Goal: Task Accomplishment & Management: Manage account settings

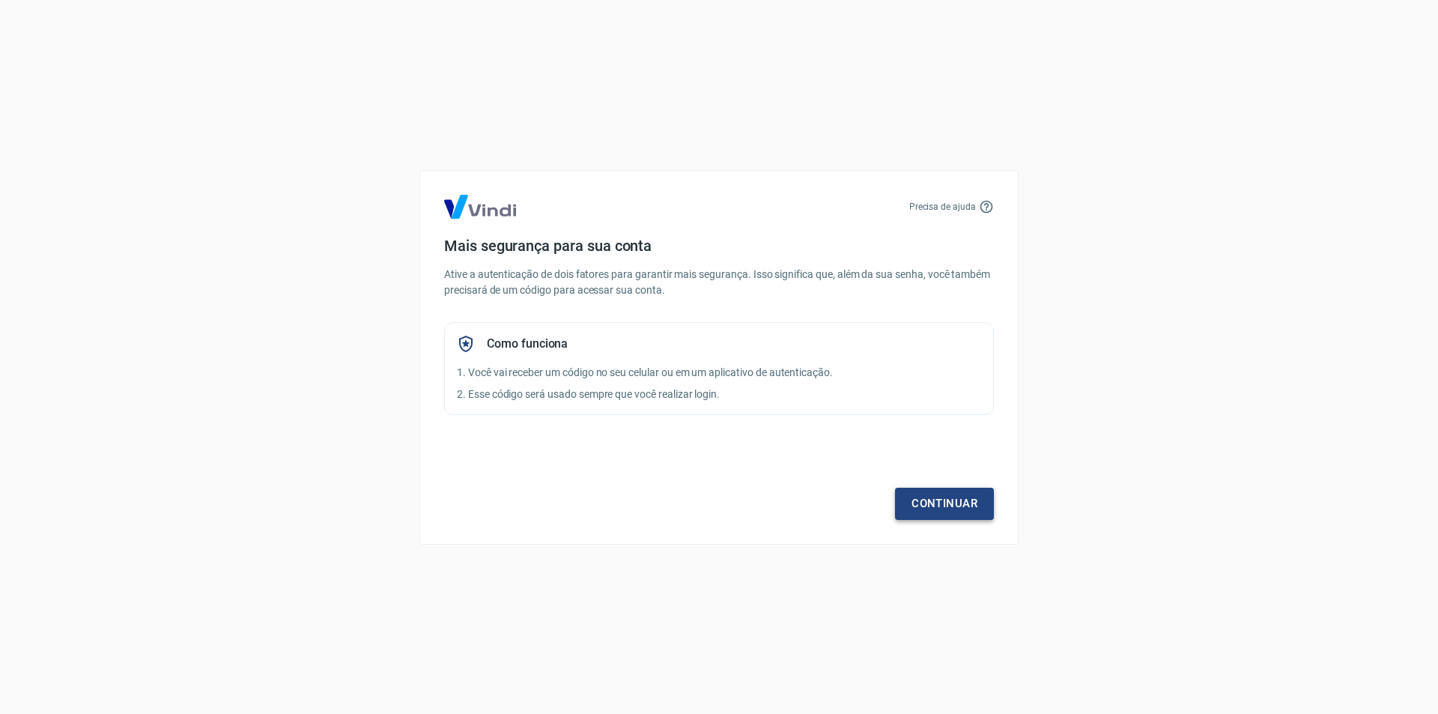
click at [922, 506] on link "Continuar" at bounding box center [944, 503] width 99 height 31
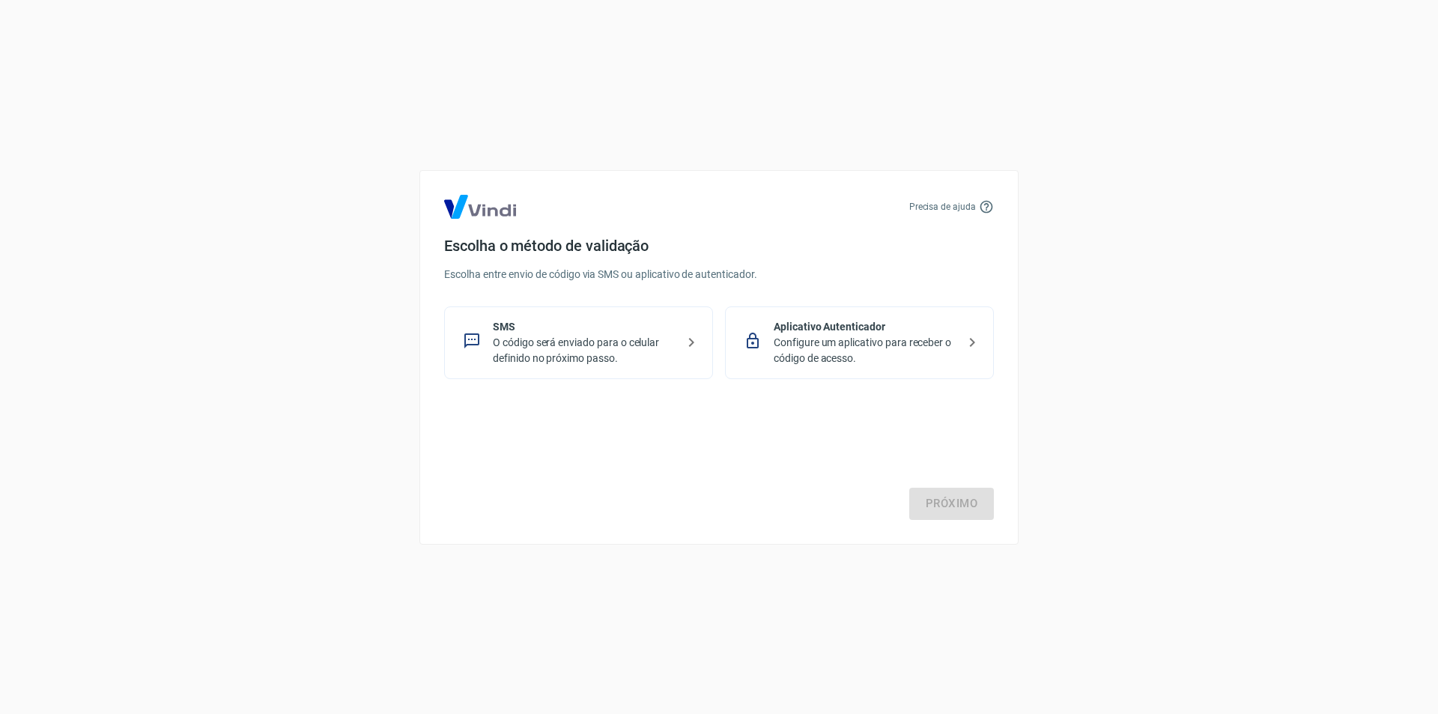
click at [815, 365] on p "Configure um aplicativo para receber o código de acesso." at bounding box center [865, 350] width 183 height 31
click at [964, 504] on link "Próximo" at bounding box center [951, 503] width 85 height 31
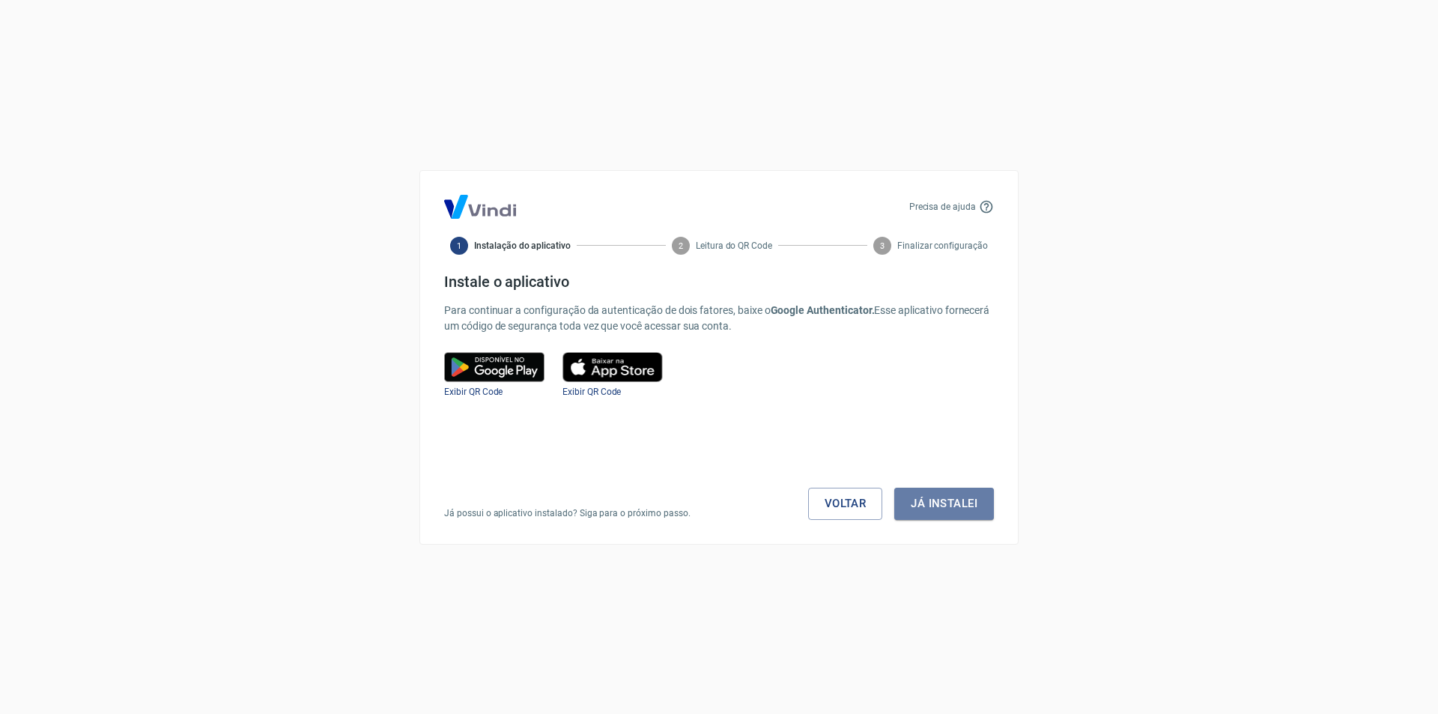
click at [964, 504] on button "Já instalei" at bounding box center [944, 503] width 100 height 31
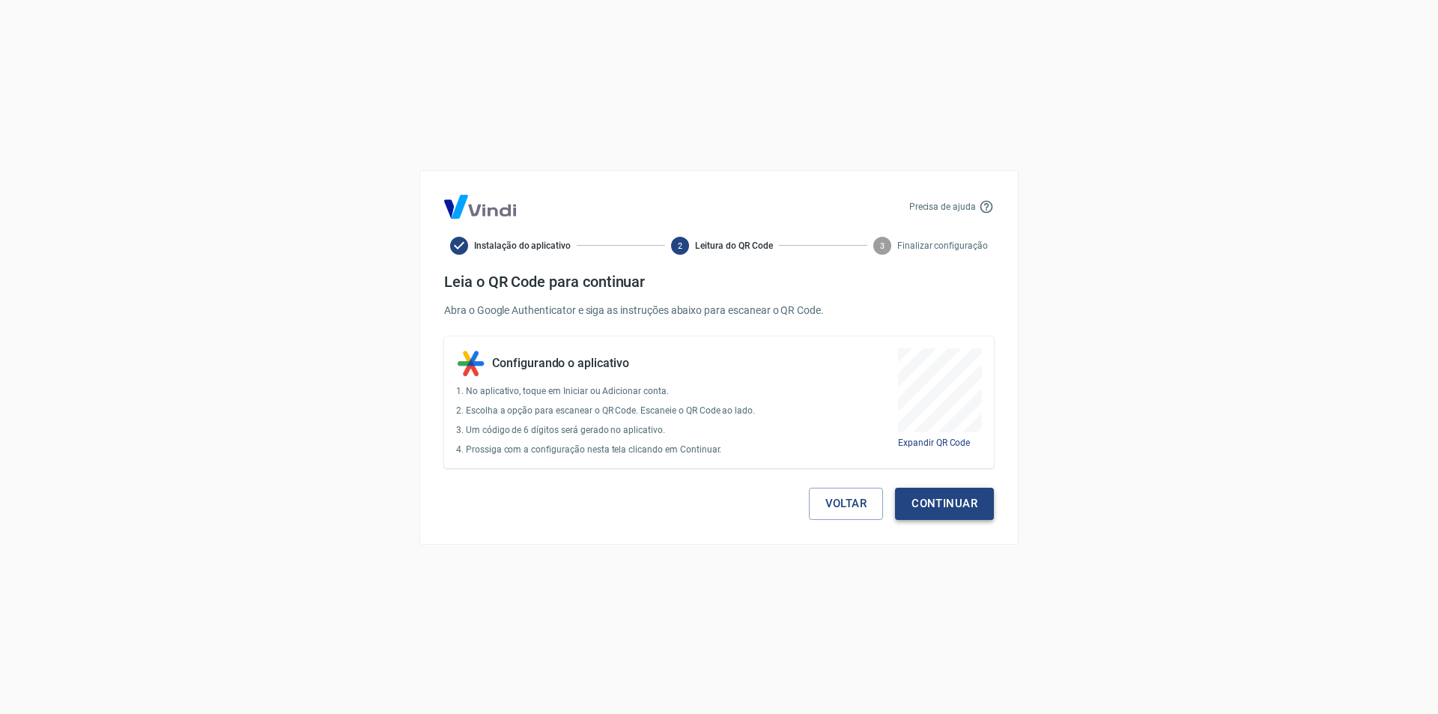
click at [989, 492] on button "Continuar" at bounding box center [944, 503] width 99 height 31
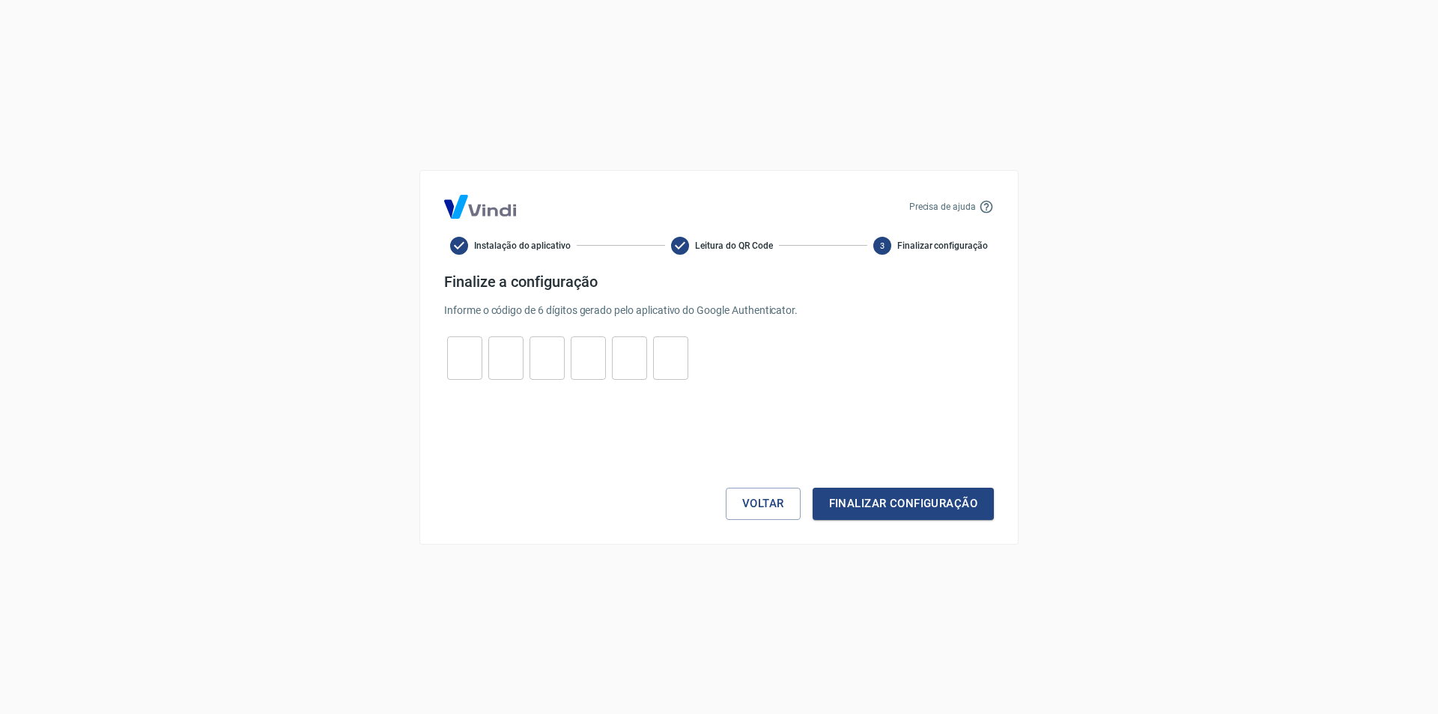
click at [454, 368] on input "tel" at bounding box center [464, 358] width 35 height 32
type input "9"
type input "7"
type input "4"
type input "2"
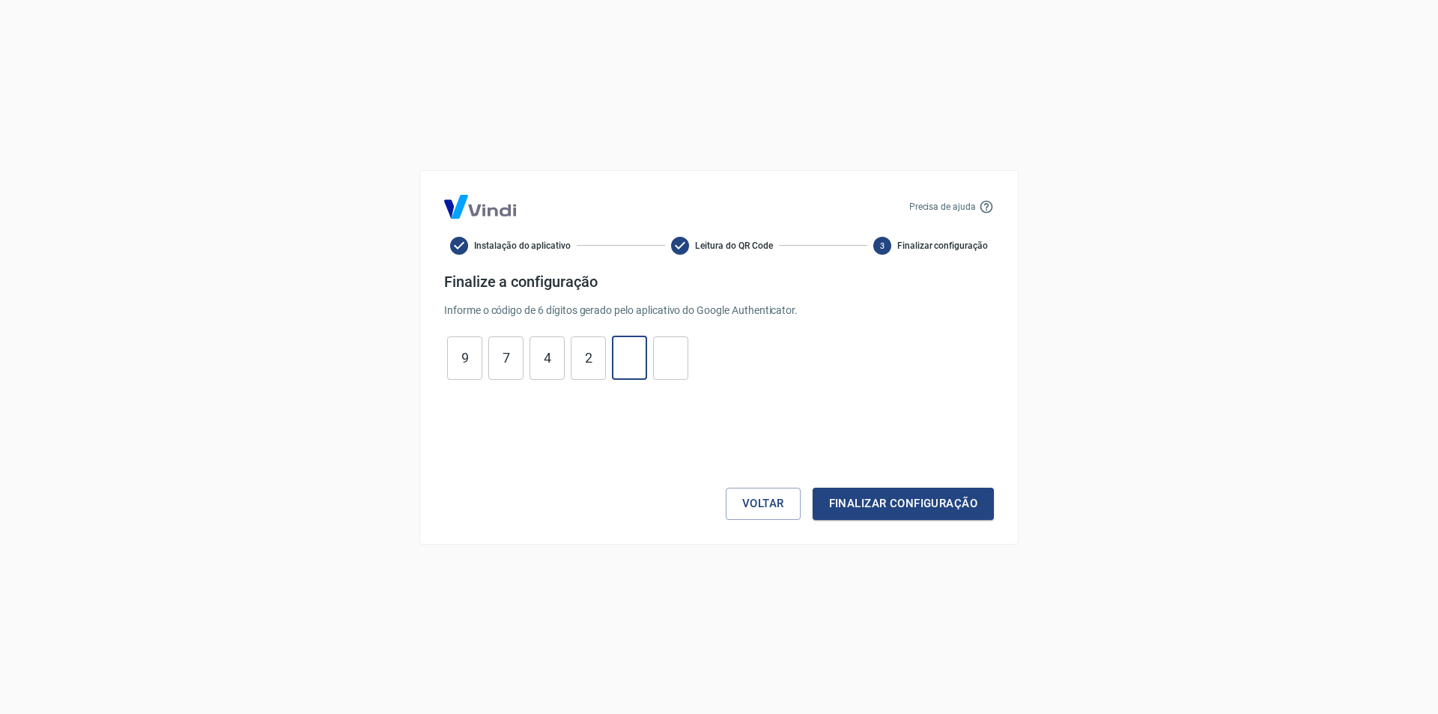
type input "2"
type input "6"
click at [991, 500] on button "Finalizar configuração" at bounding box center [903, 503] width 181 height 31
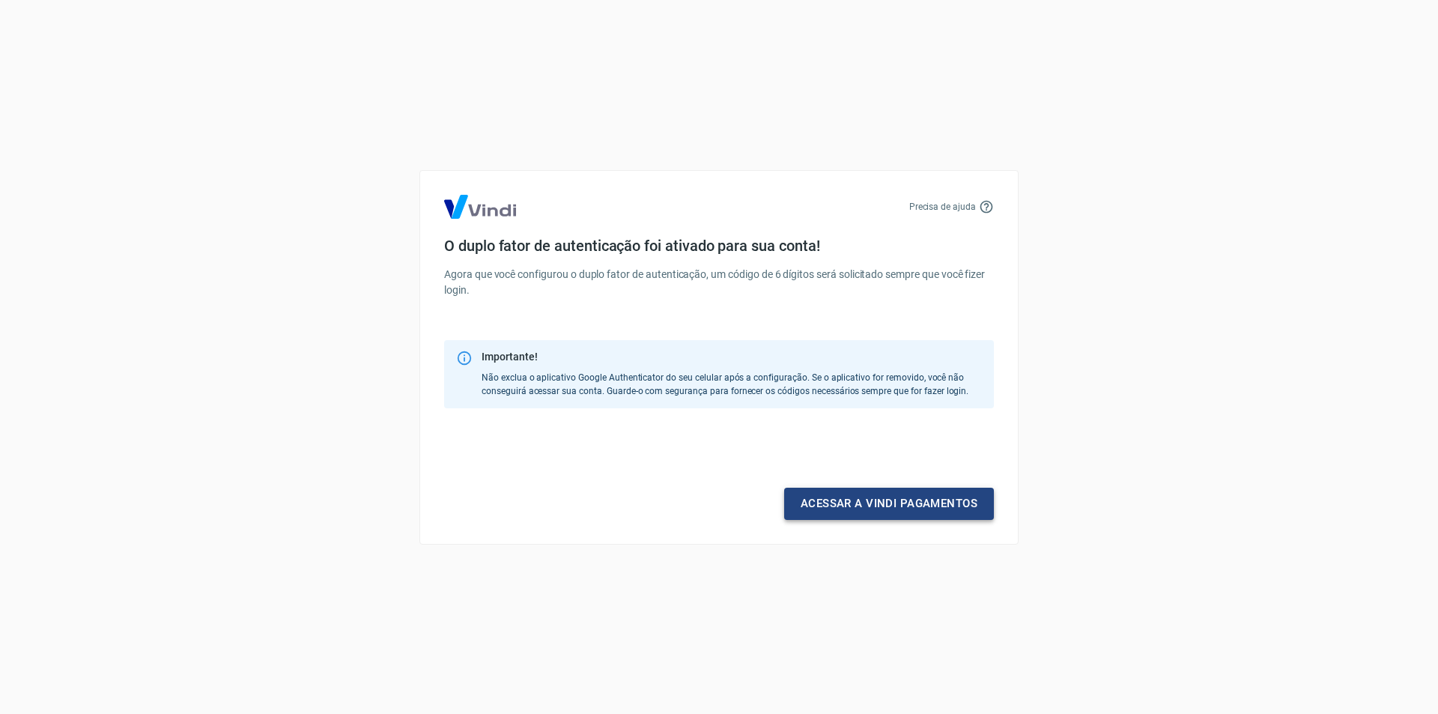
click at [828, 515] on link "Acessar a Vindi pagamentos" at bounding box center [889, 503] width 210 height 31
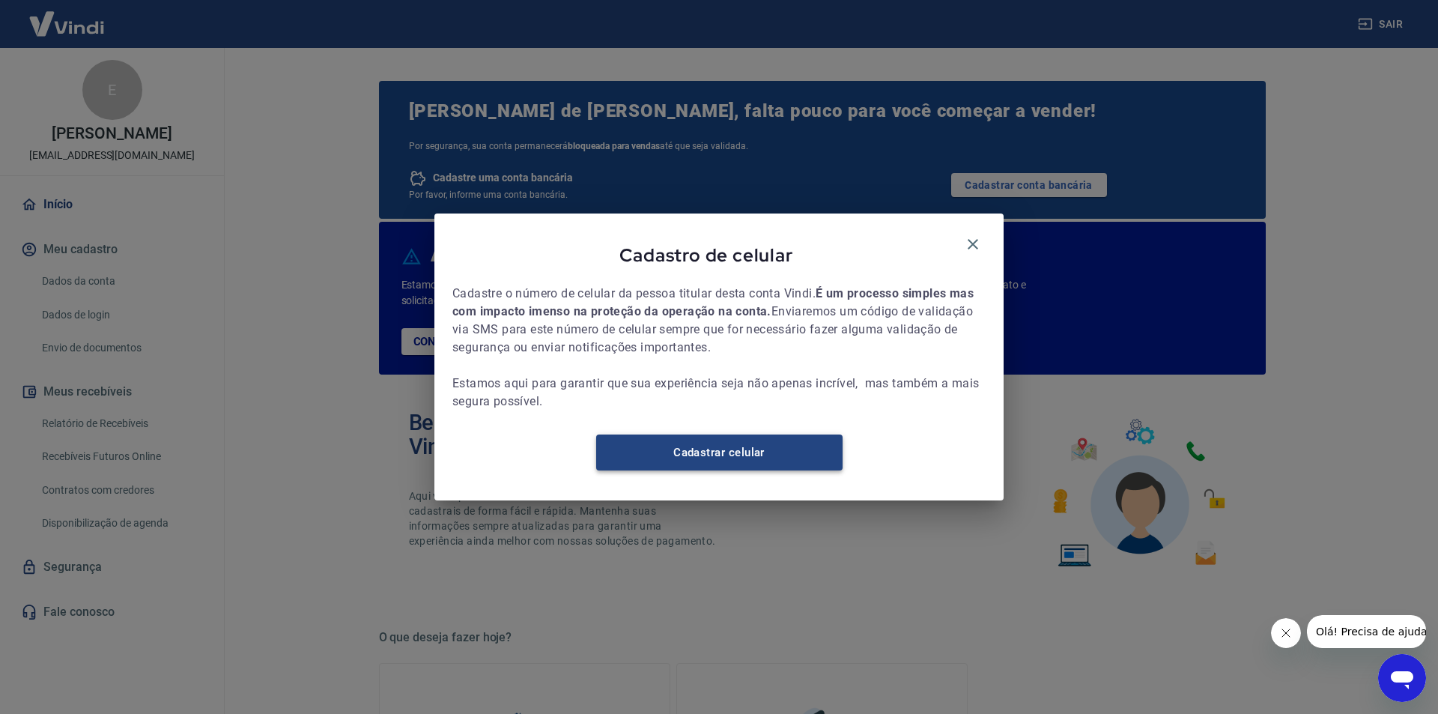
click at [744, 467] on link "Cadastrar celular" at bounding box center [719, 452] width 246 height 36
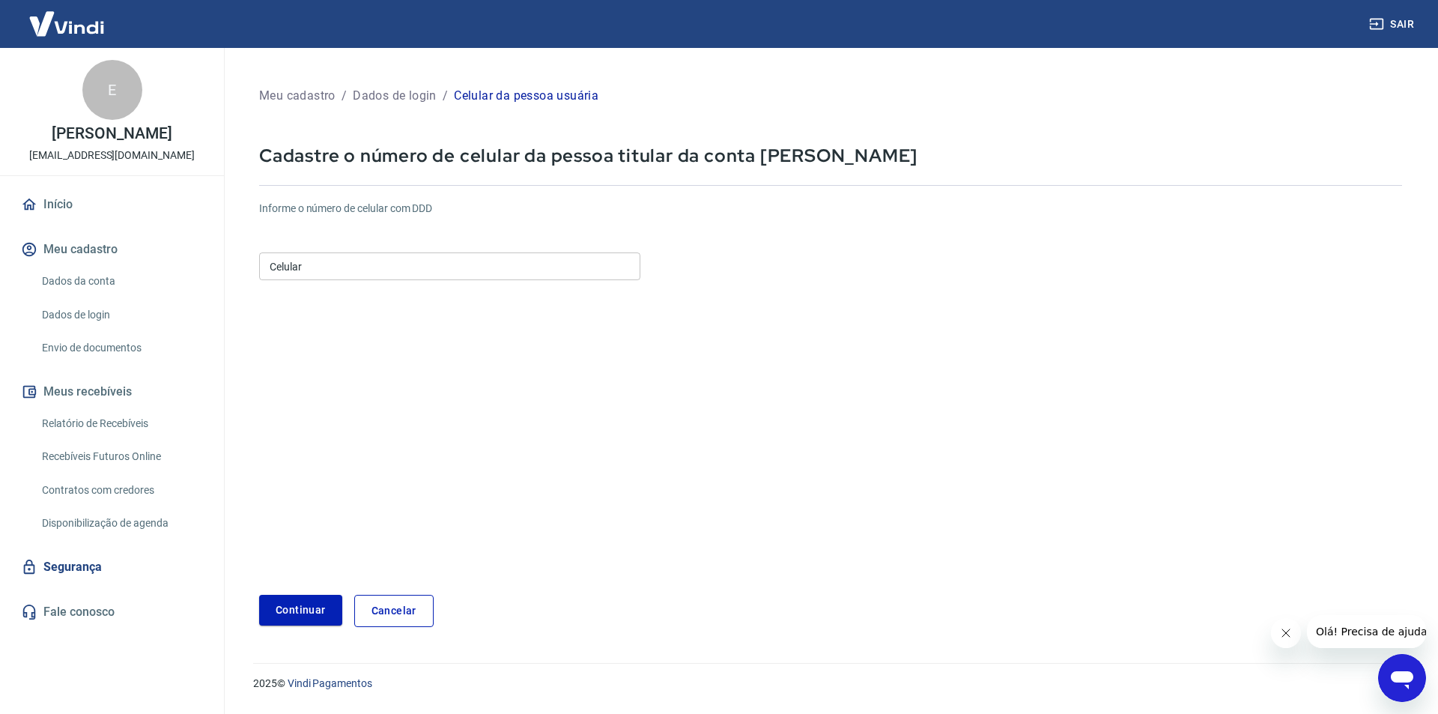
click at [389, 258] on input "Celular" at bounding box center [449, 266] width 381 height 28
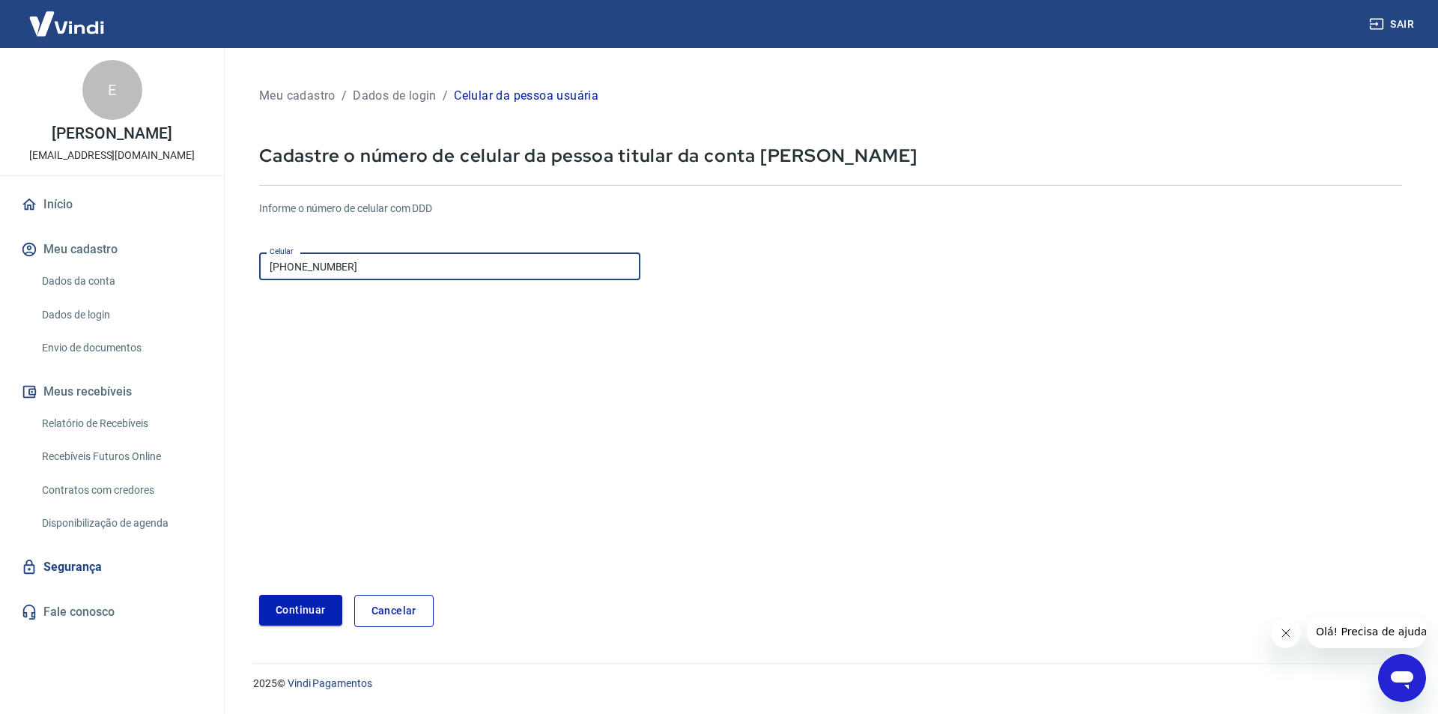
type input "[PHONE_NUMBER]"
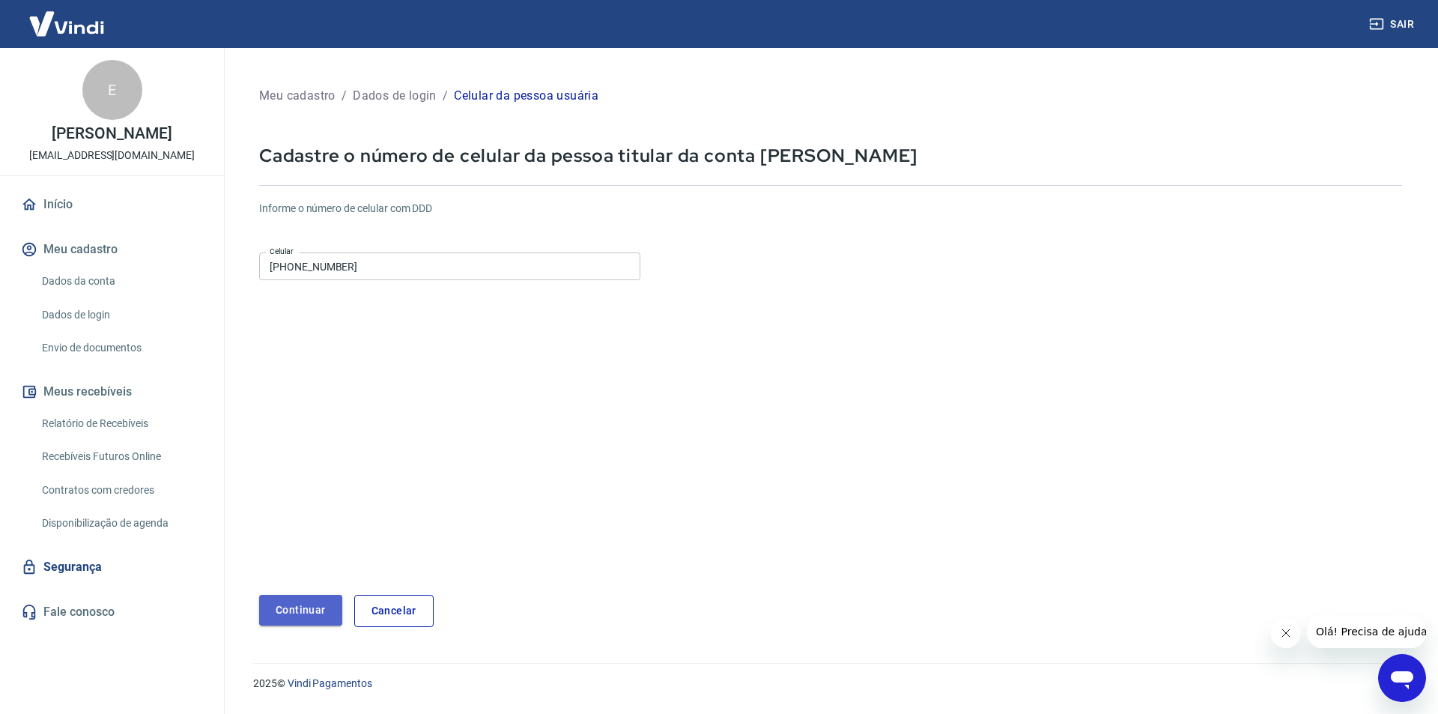
click at [277, 607] on button "Continuar" at bounding box center [300, 610] width 83 height 31
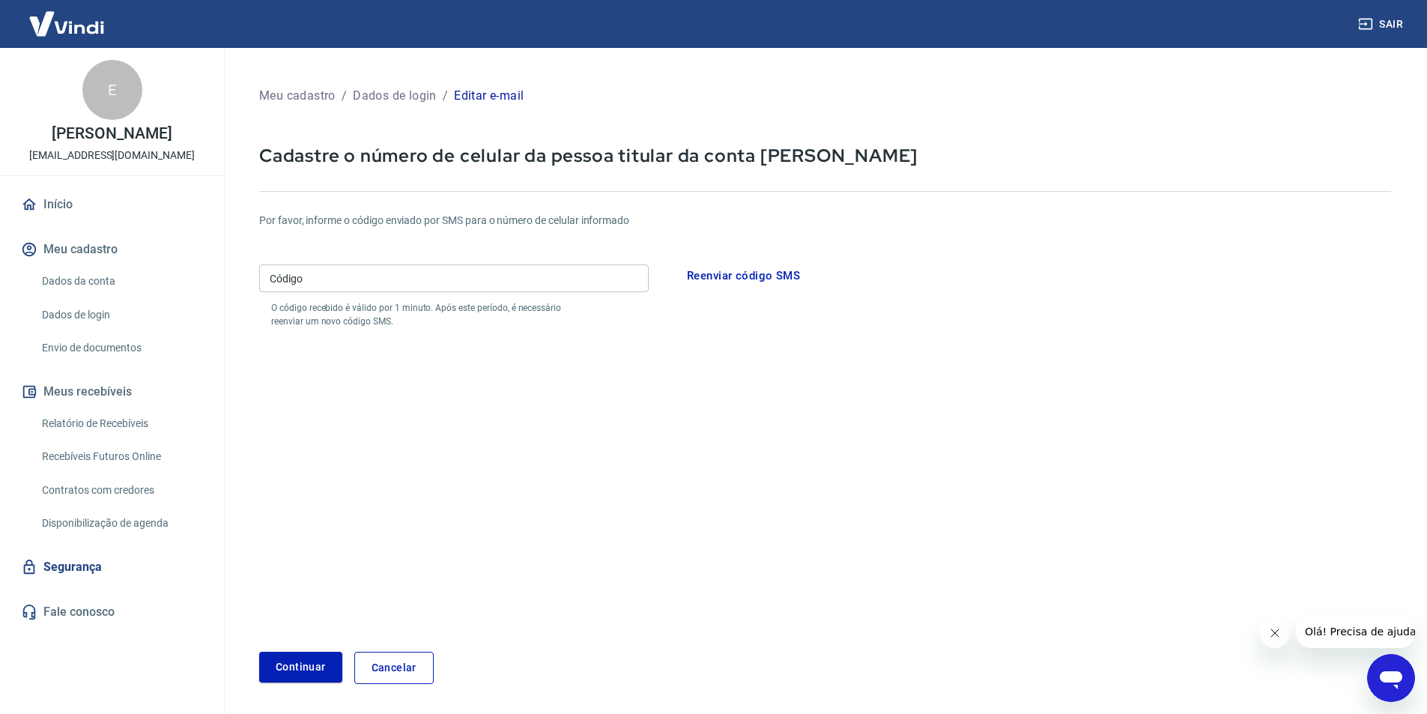
click at [755, 279] on button "Reenviar código SMS" at bounding box center [744, 275] width 130 height 31
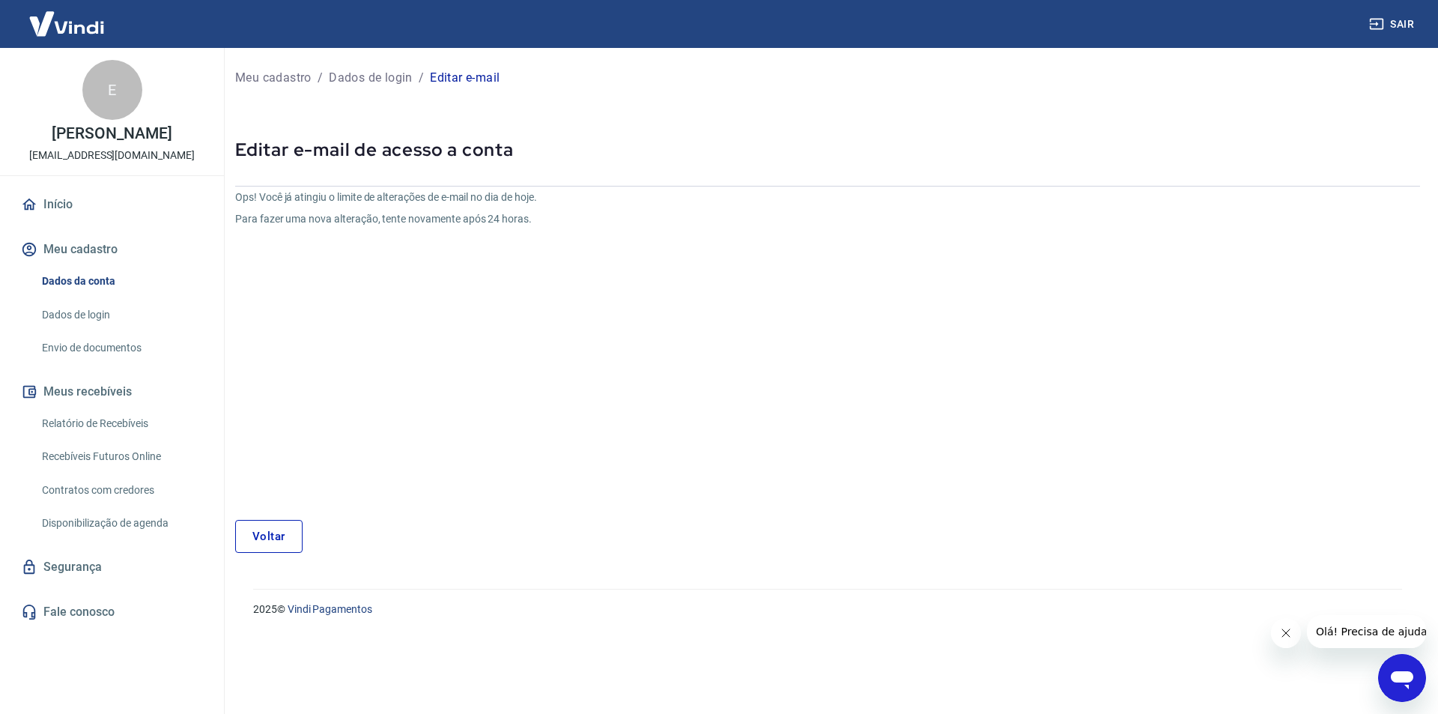
click at [295, 533] on link "Voltar" at bounding box center [268, 536] width 67 height 33
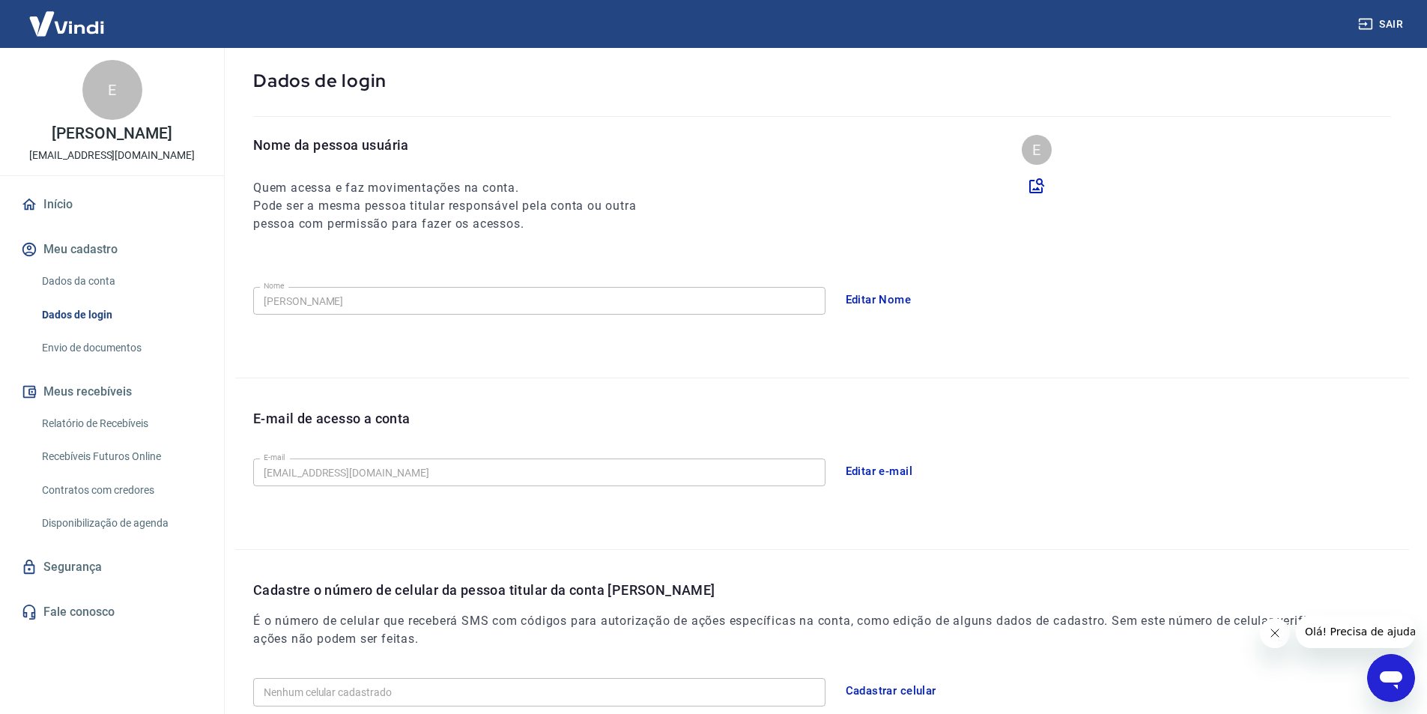
scroll to position [195, 0]
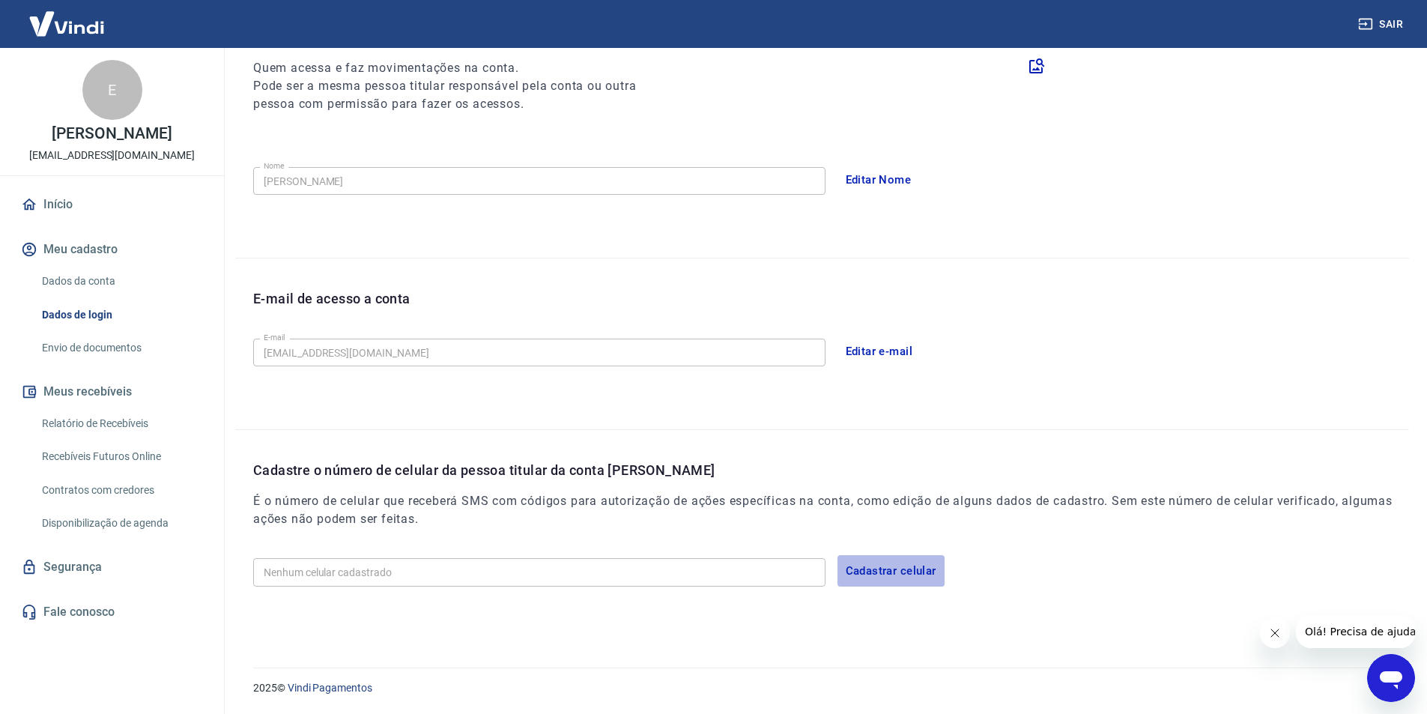
click at [858, 575] on button "Cadastrar celular" at bounding box center [890, 570] width 107 height 31
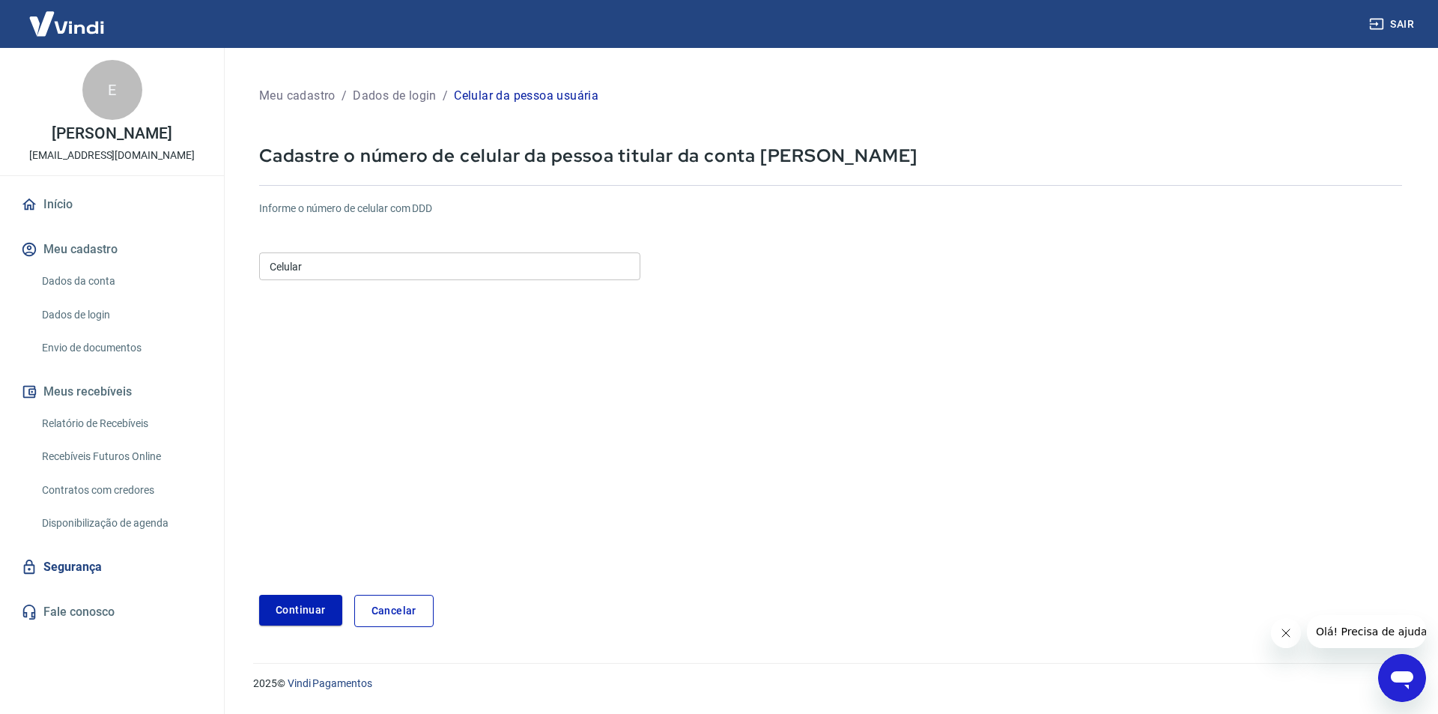
click at [387, 262] on input "Celular" at bounding box center [449, 266] width 381 height 28
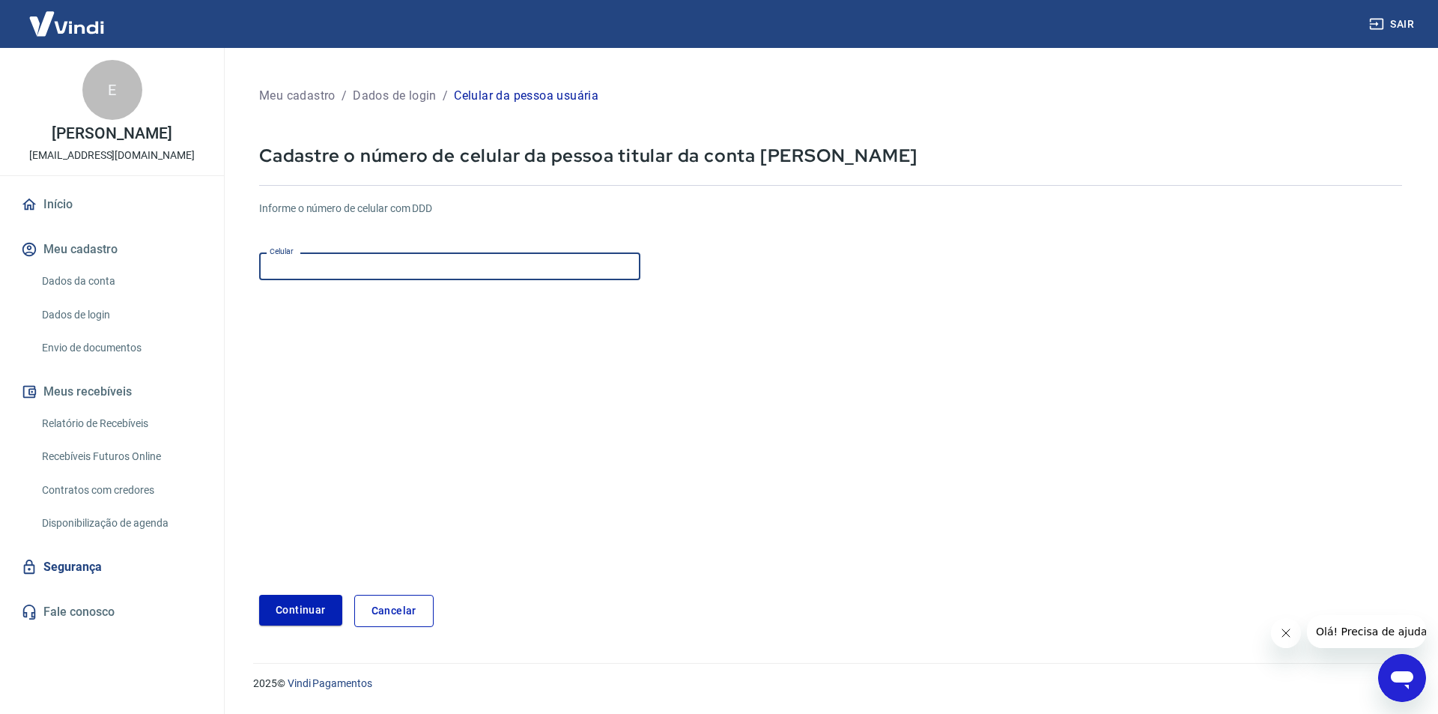
type input "[PHONE_NUMBER]"
click at [301, 616] on button "Continuar" at bounding box center [300, 610] width 83 height 31
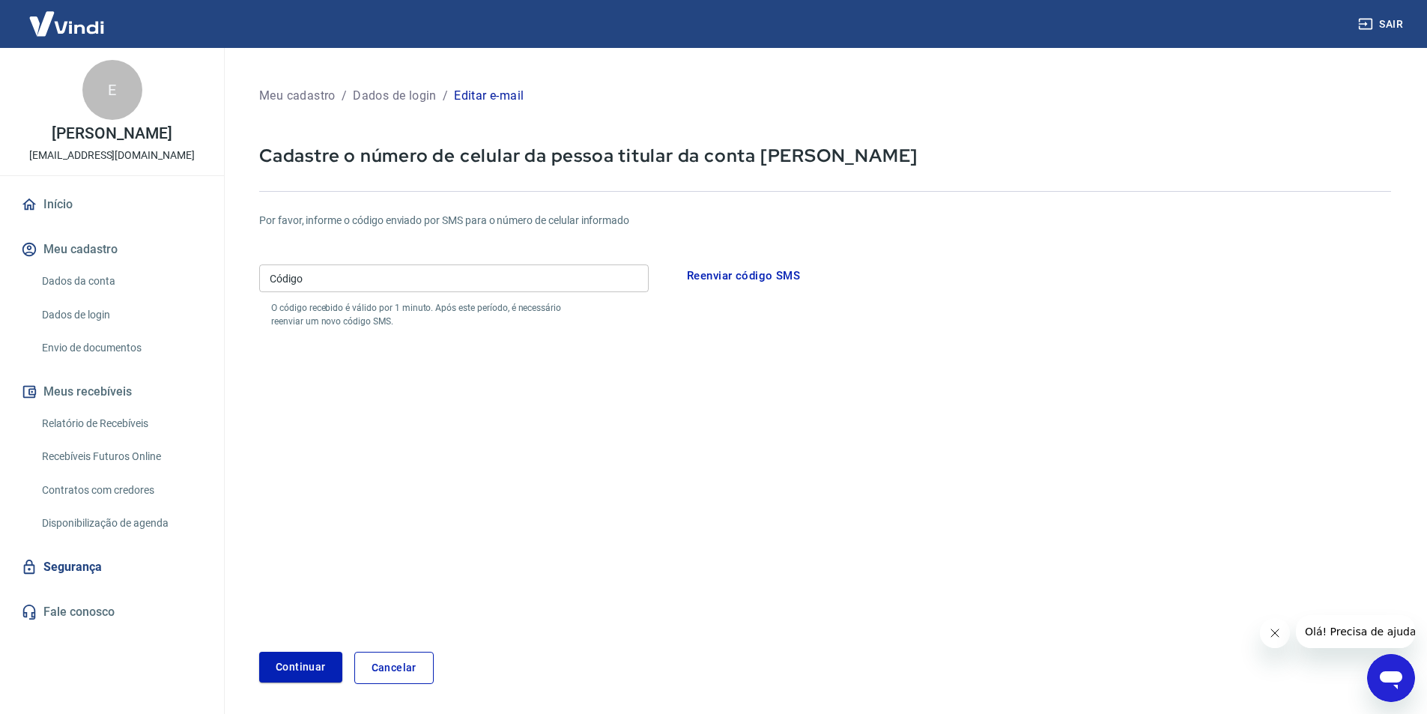
click at [100, 297] on link "Dados da conta" at bounding box center [121, 281] width 170 height 31
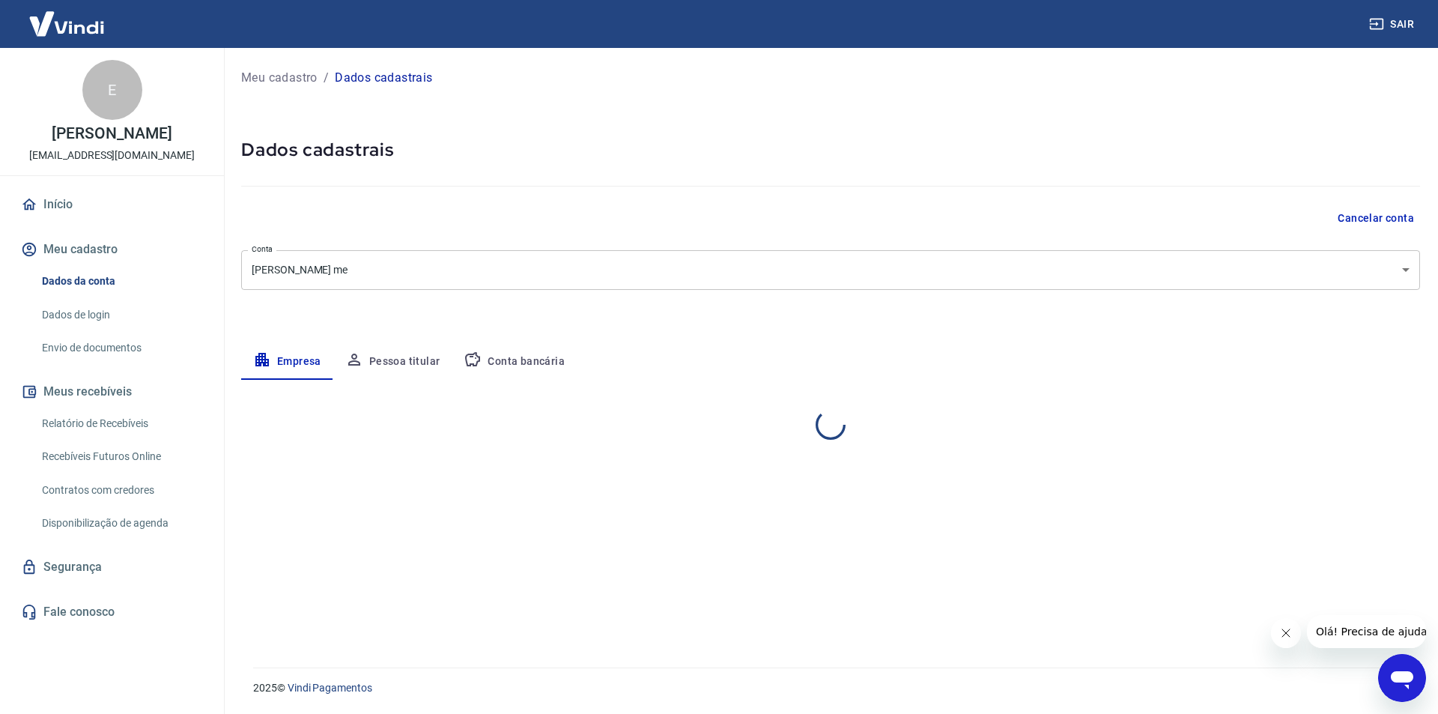
select select "SP"
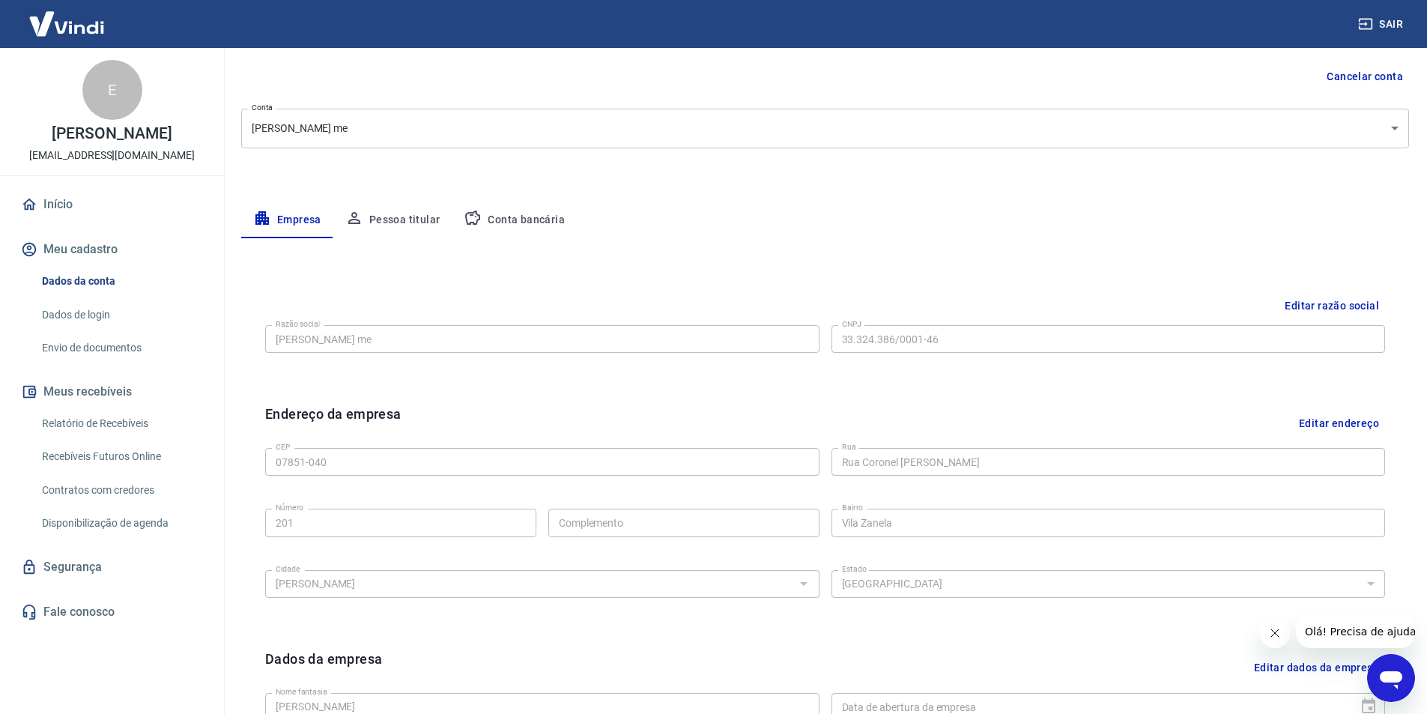
scroll to position [67, 0]
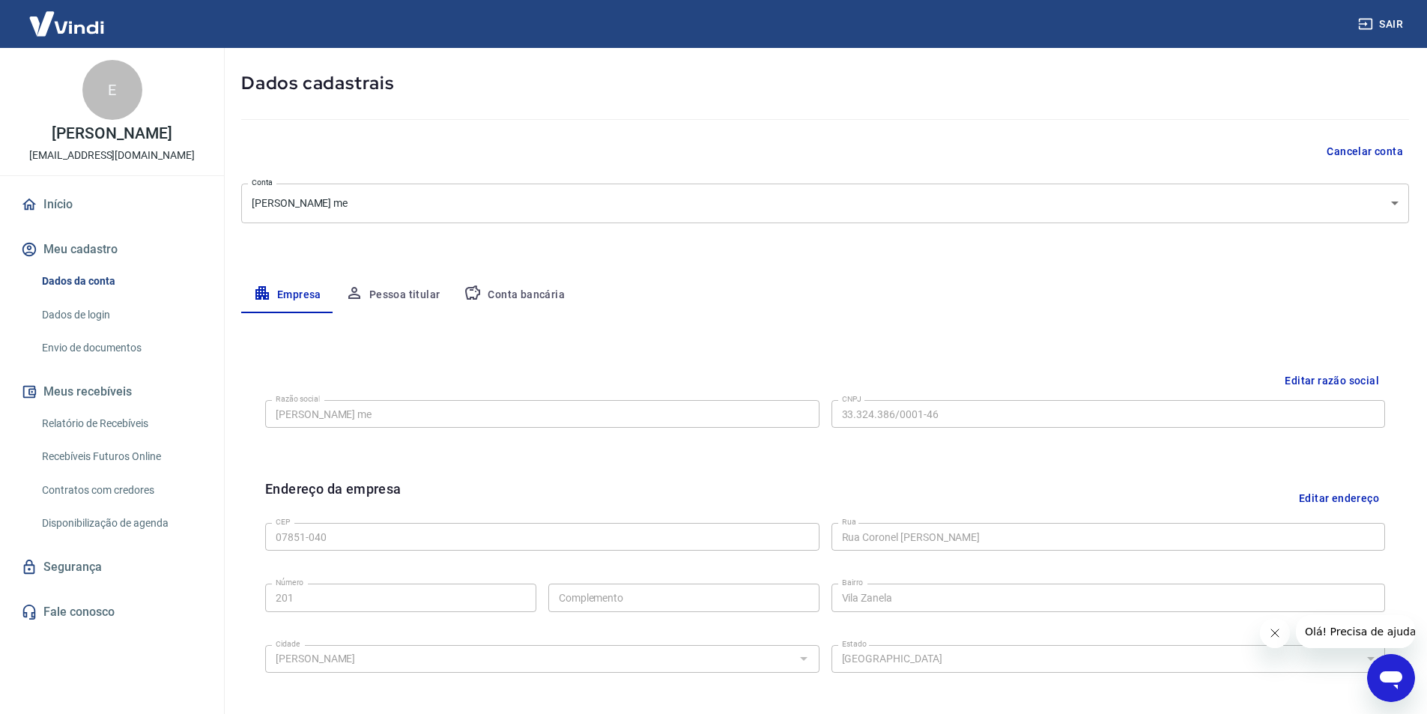
click at [100, 363] on link "Envio de documentos" at bounding box center [121, 348] width 170 height 31
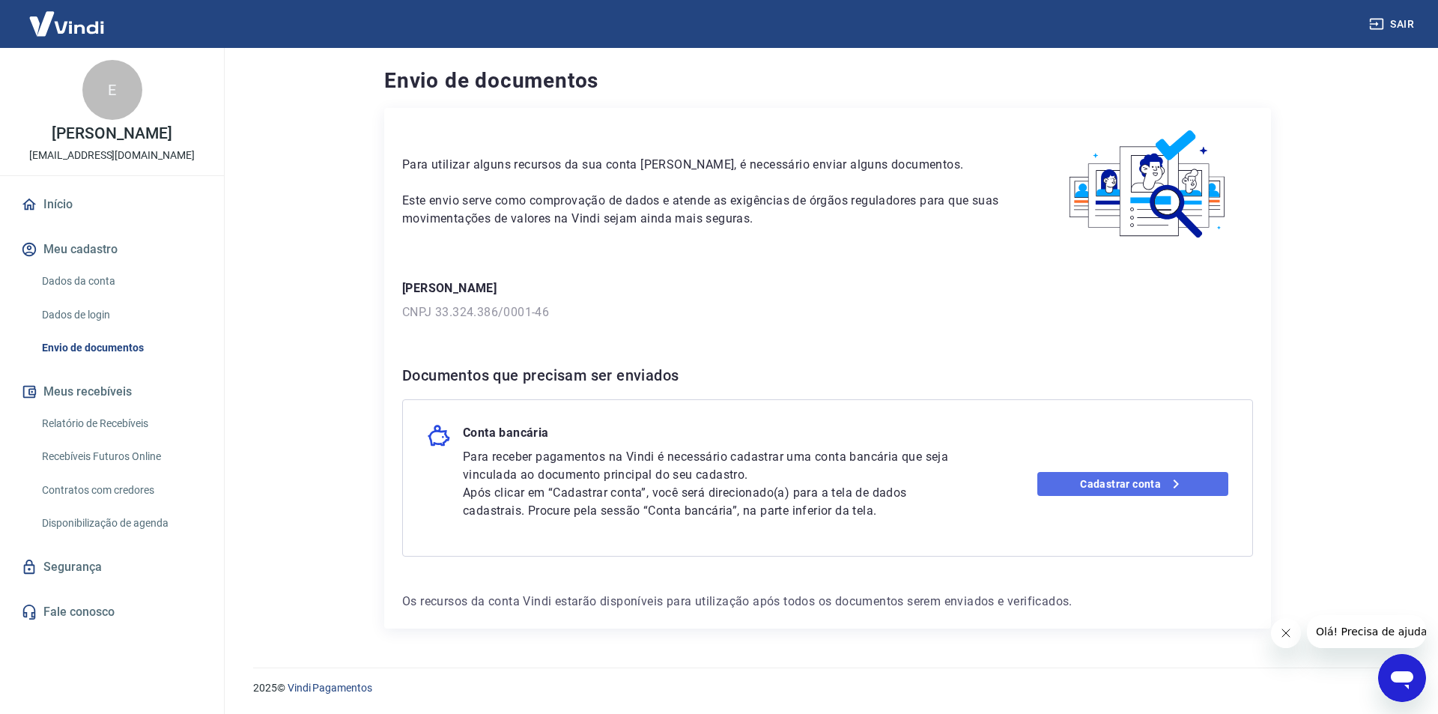
click at [1070, 479] on link "Cadastrar conta" at bounding box center [1133, 484] width 192 height 24
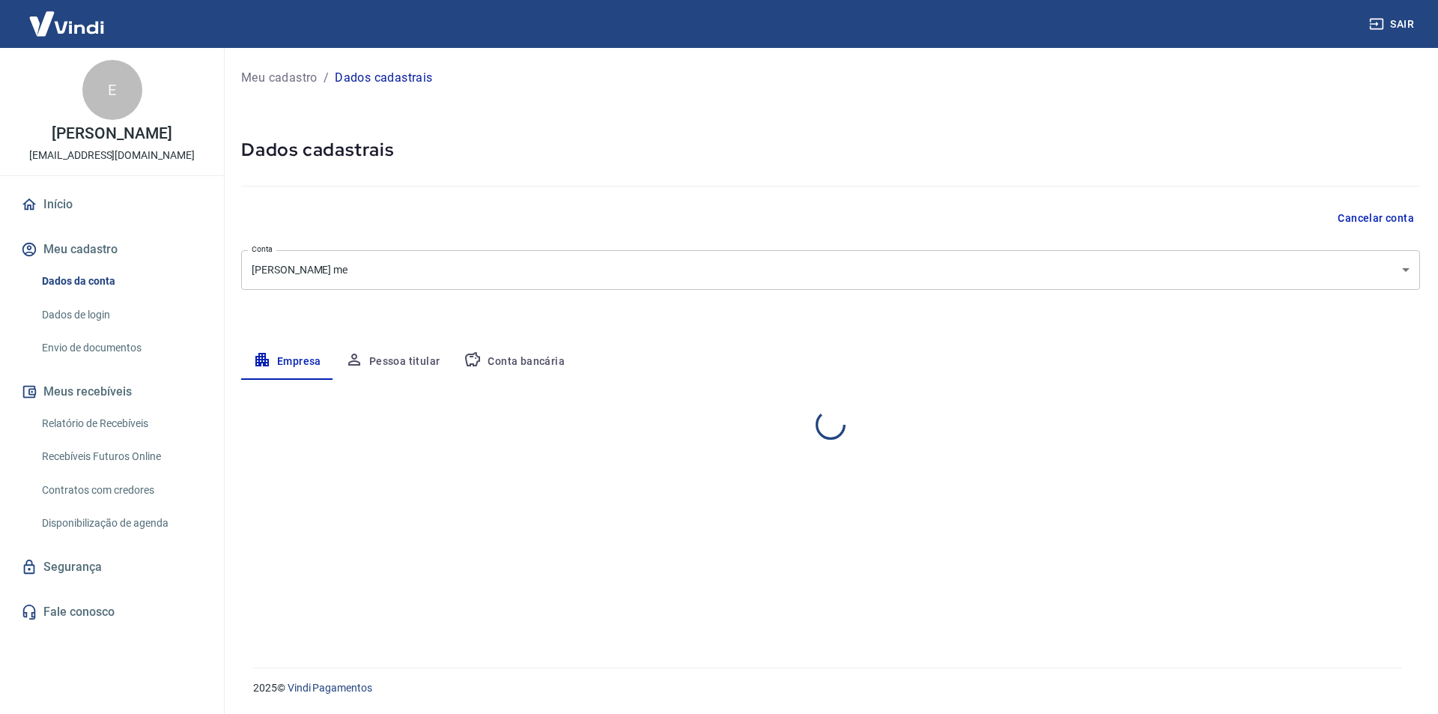
select select "SP"
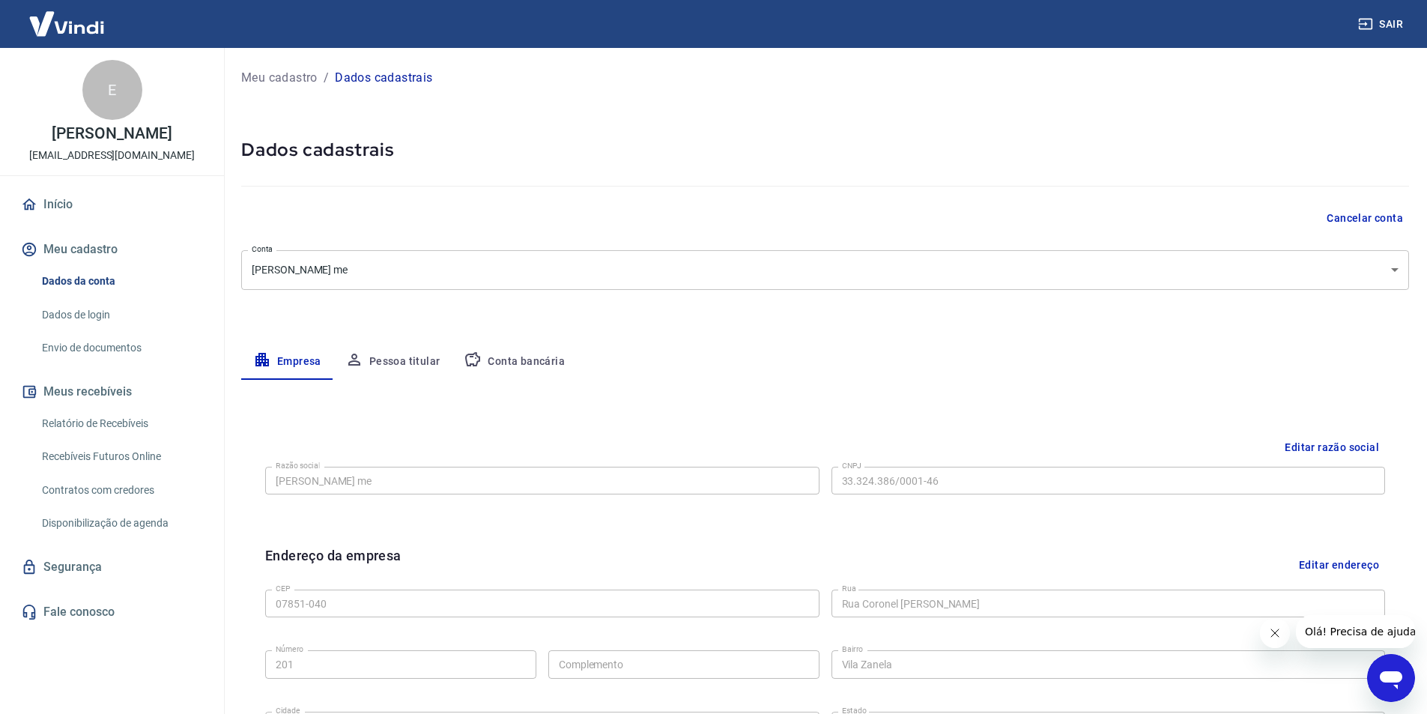
click at [503, 356] on button "Conta bancária" at bounding box center [514, 362] width 125 height 36
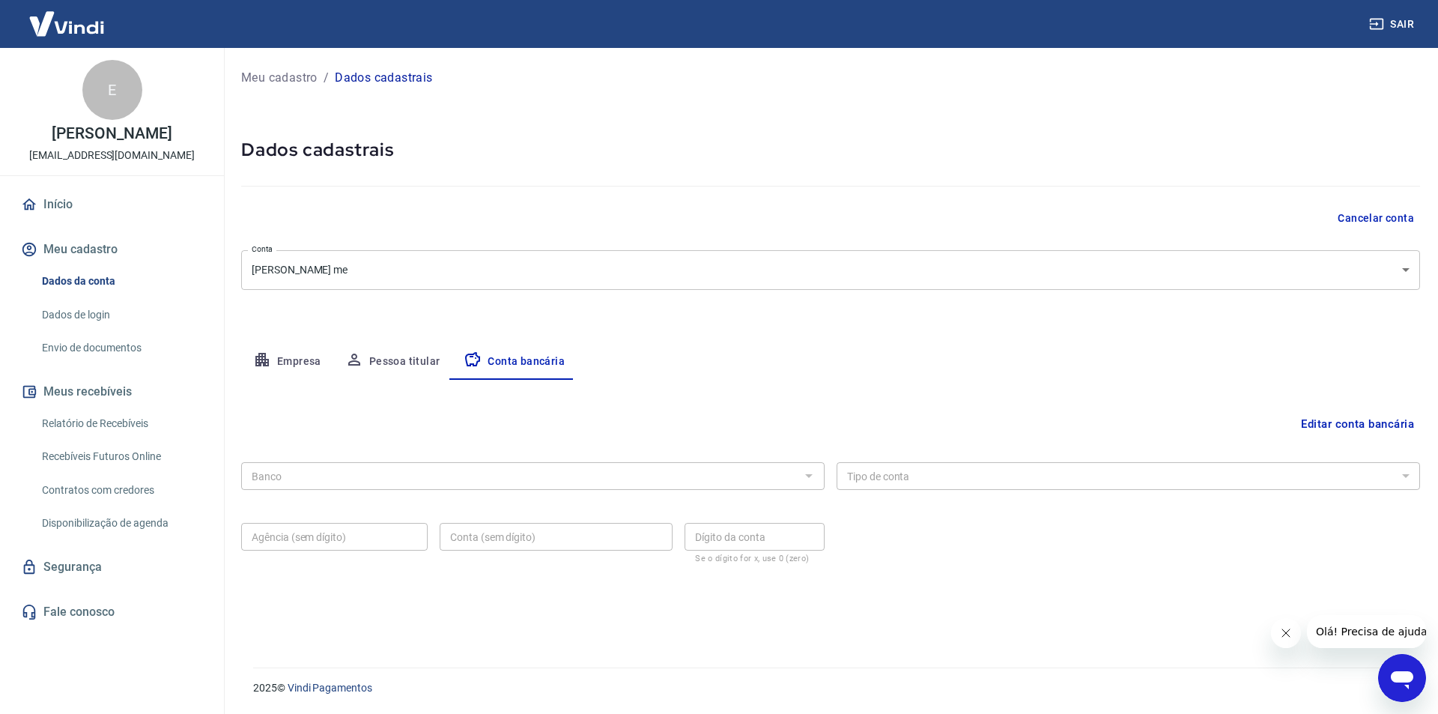
click at [807, 472] on div at bounding box center [807, 475] width 19 height 21
click at [1362, 424] on button "Editar conta bancária" at bounding box center [1357, 424] width 125 height 28
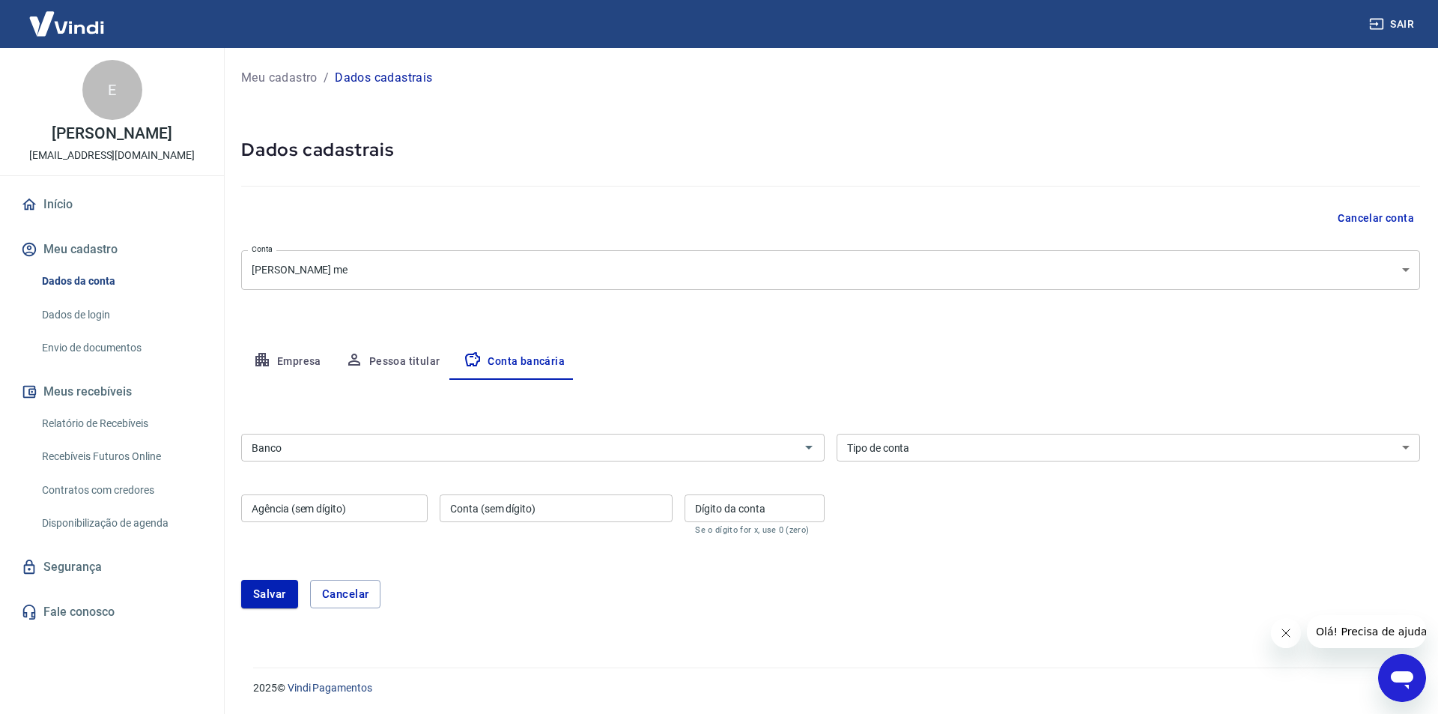
click at [475, 439] on input "Banco" at bounding box center [521, 447] width 550 height 19
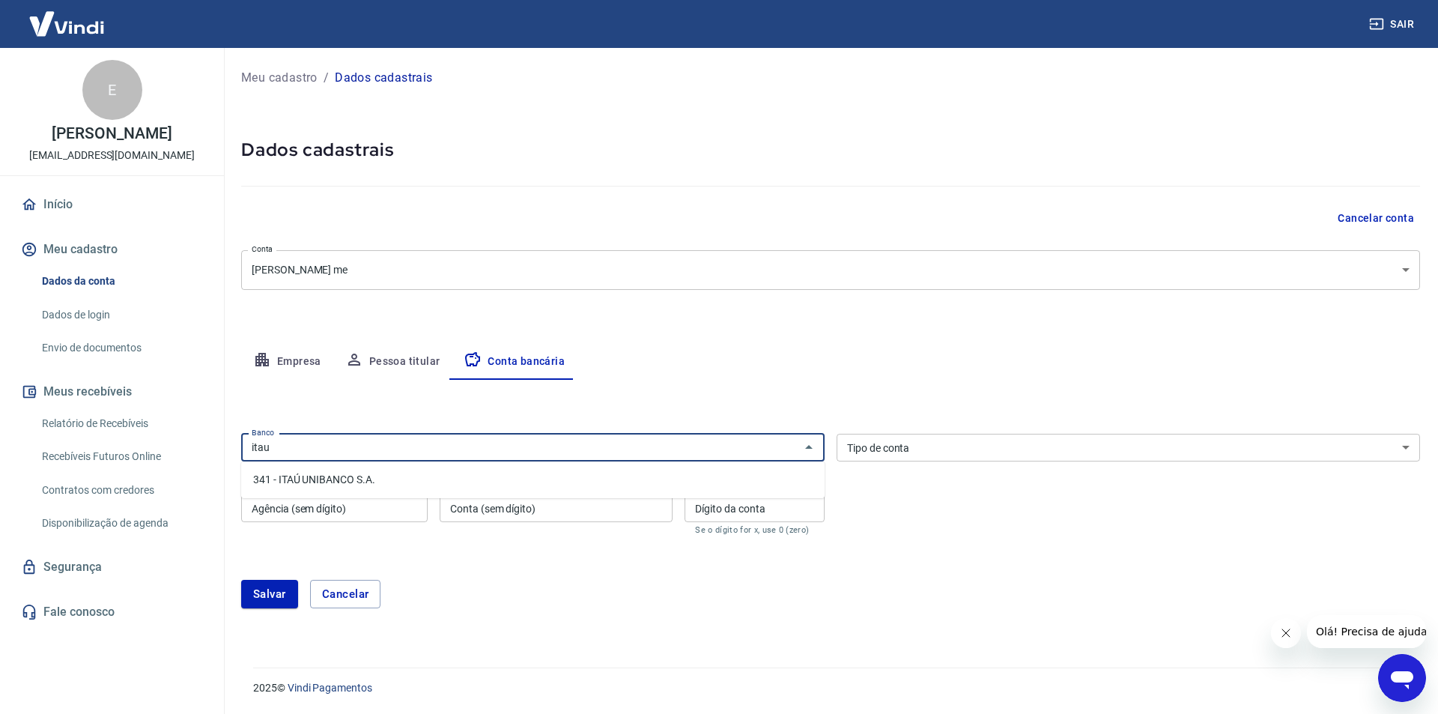
click at [410, 487] on li "341 - ITAÚ UNIBANCO S.A." at bounding box center [532, 479] width 583 height 25
type input "341 - ITAÚ UNIBANCO S.A."
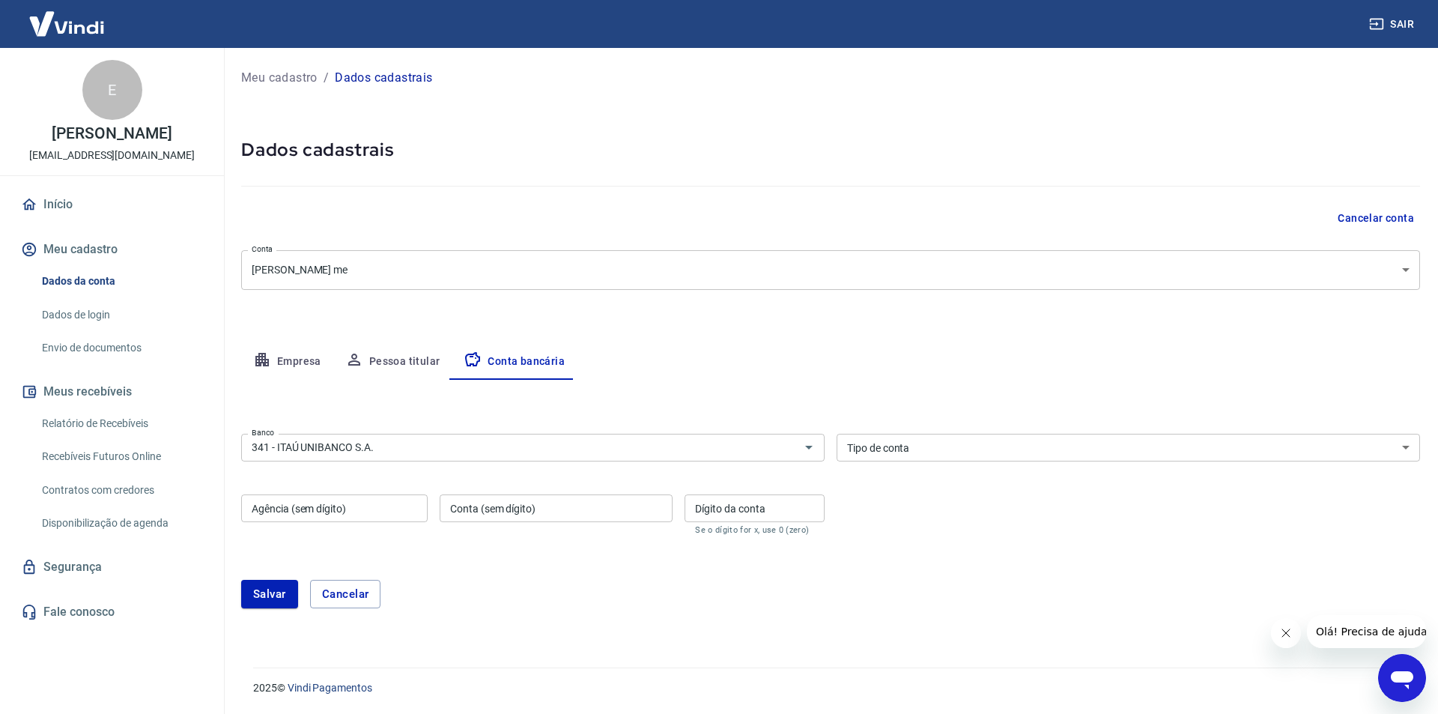
click at [920, 462] on div "Banco 341 - ITAÚ UNIBANCO S.A. Banco Tipo de conta Conta Corrente Conta Poupanç…" at bounding box center [830, 483] width 1179 height 110
click at [920, 461] on div "Banco 341 - ITAÚ UNIBANCO S.A. Banco Tipo de conta Conta Corrente Conta Poupanç…" at bounding box center [830, 483] width 1179 height 110
click at [902, 443] on div "Tipo de conta Conta Corrente Conta Poupança Tipo de conta" at bounding box center [1128, 448] width 583 height 28
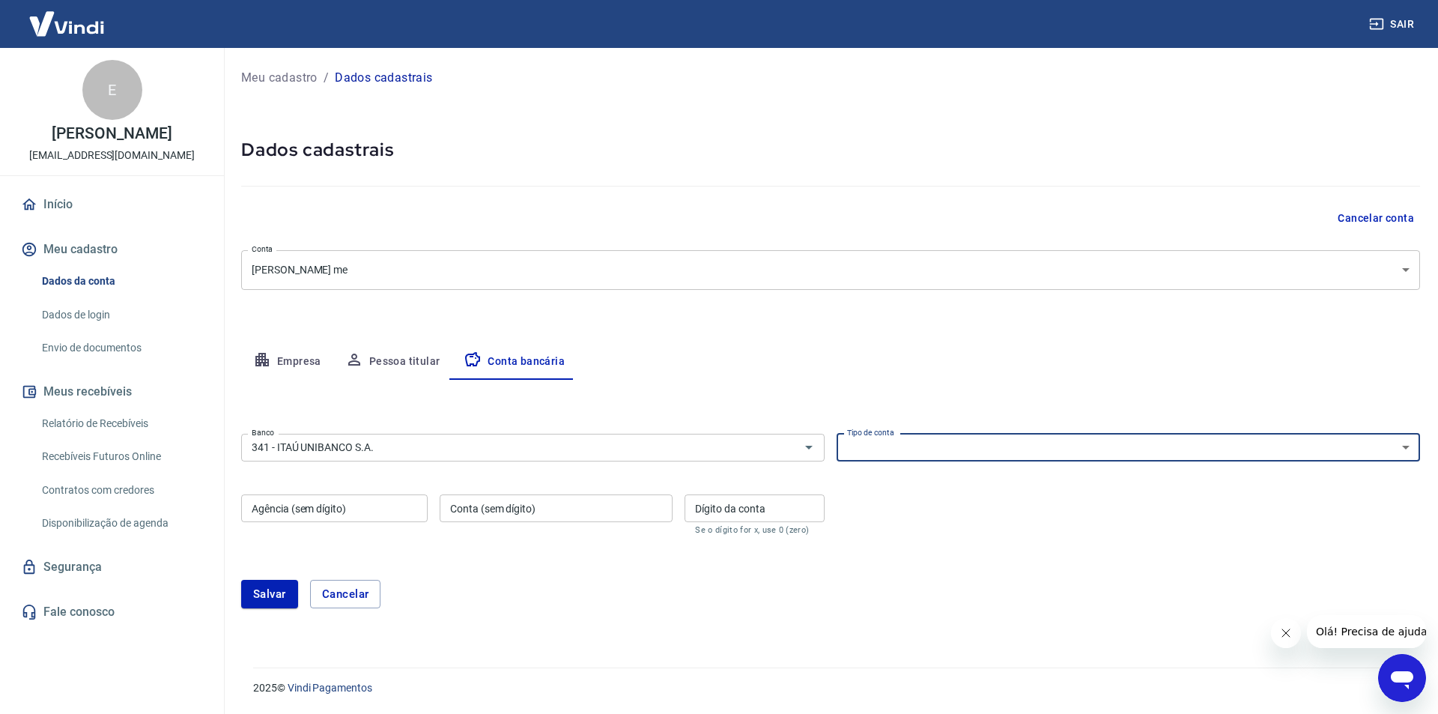
select select "1"
click at [837, 434] on select "Conta Corrente Conta Poupança" at bounding box center [1128, 448] width 583 height 28
click at [251, 507] on input "Agência (sem dígito)" at bounding box center [334, 508] width 186 height 28
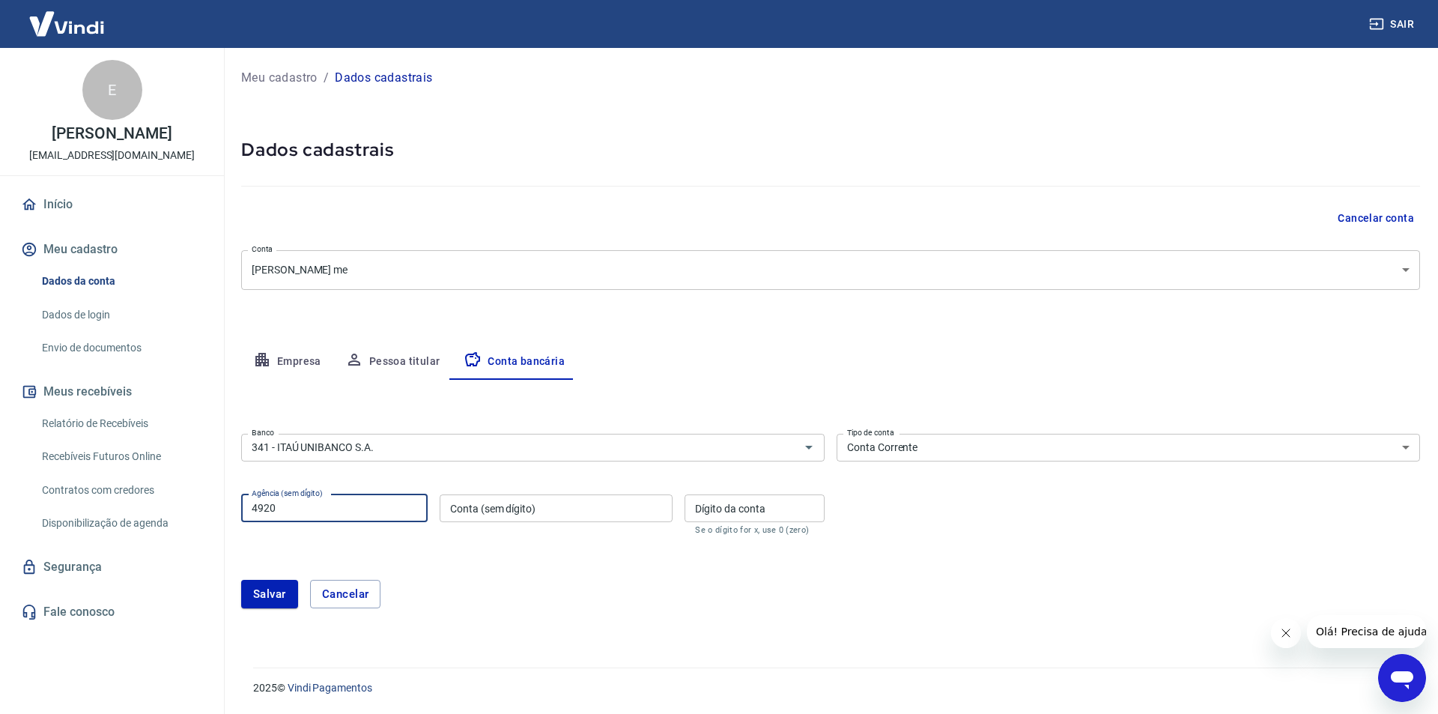
type input "4920"
click at [506, 510] on input "Conta (sem dígito)" at bounding box center [556, 508] width 233 height 28
type input "98301"
click at [716, 510] on div "Dígito da conta Dígito da conta Se o dígito for x, use 0 (zero)" at bounding box center [755, 514] width 140 height 40
type input "4"
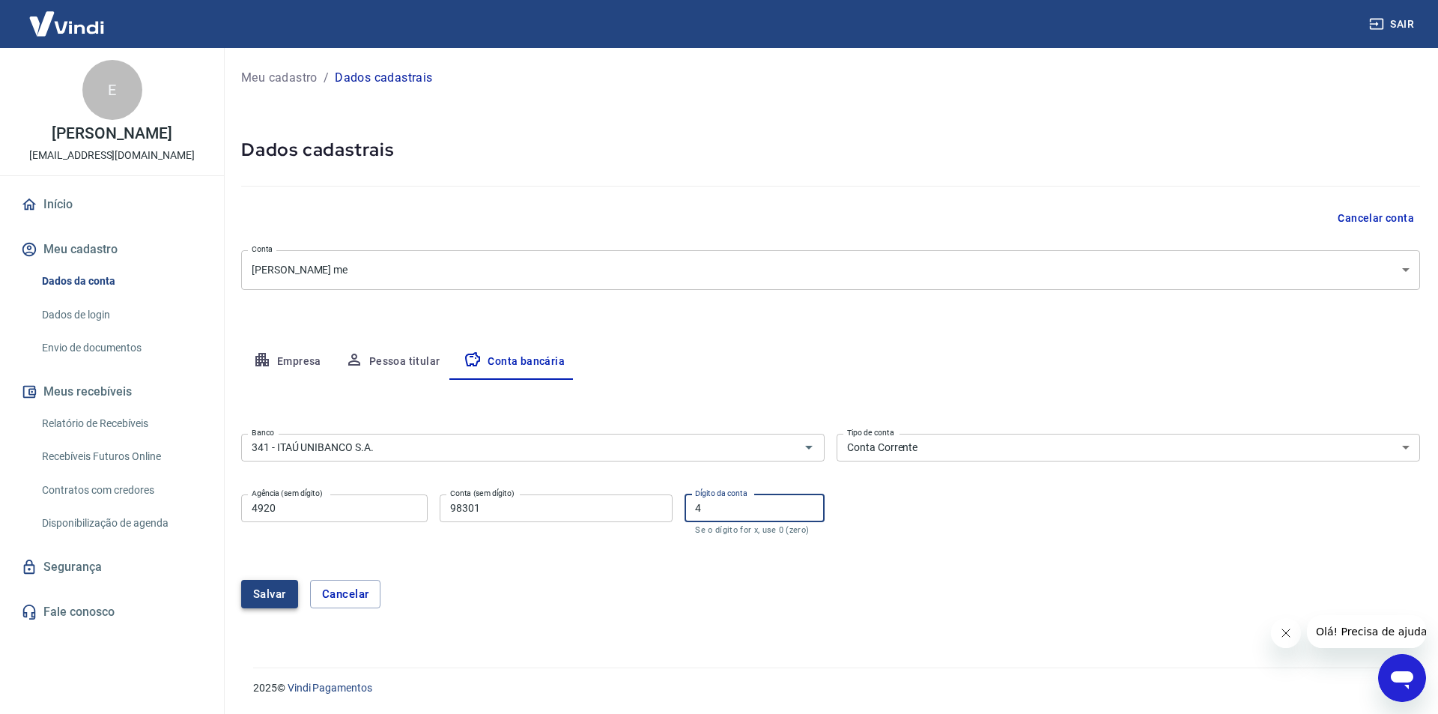
click at [283, 592] on button "Salvar" at bounding box center [269, 594] width 57 height 28
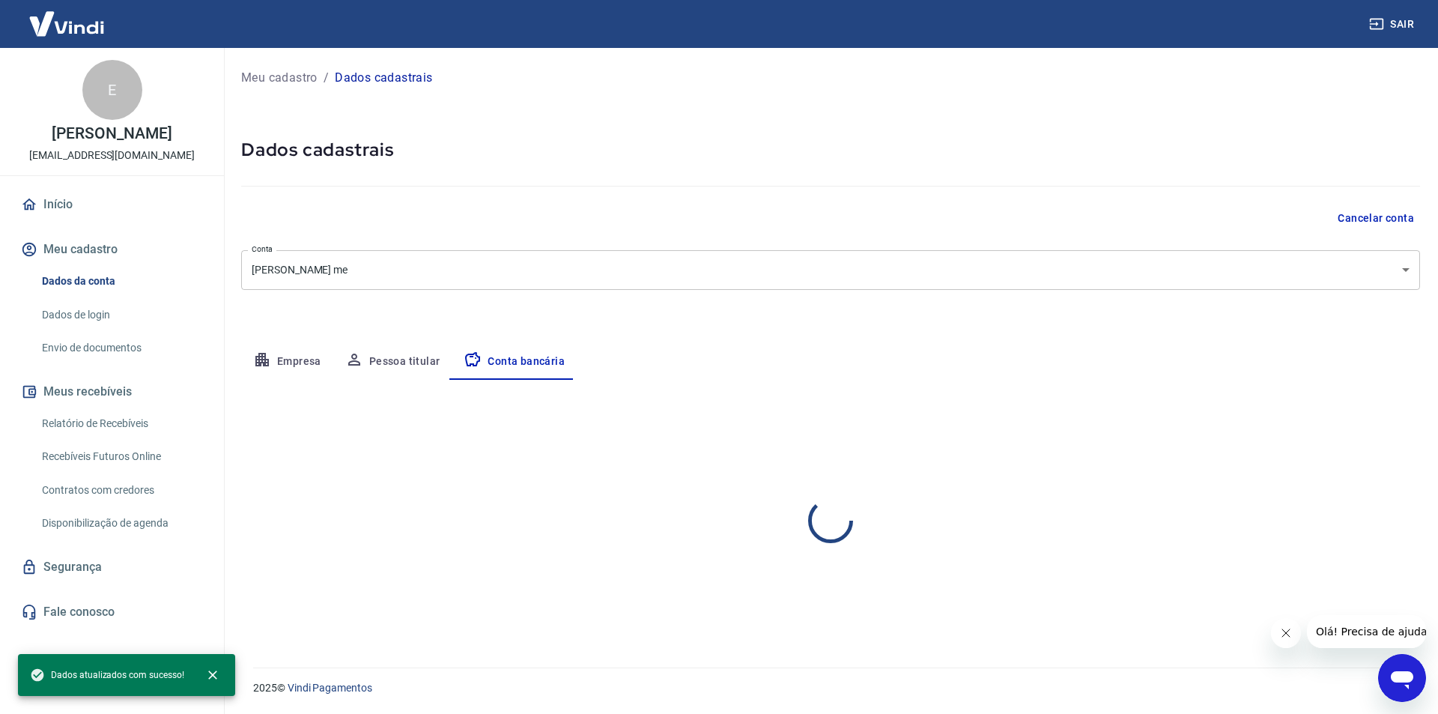
select select "1"
click at [376, 367] on button "Pessoa titular" at bounding box center [392, 362] width 119 height 36
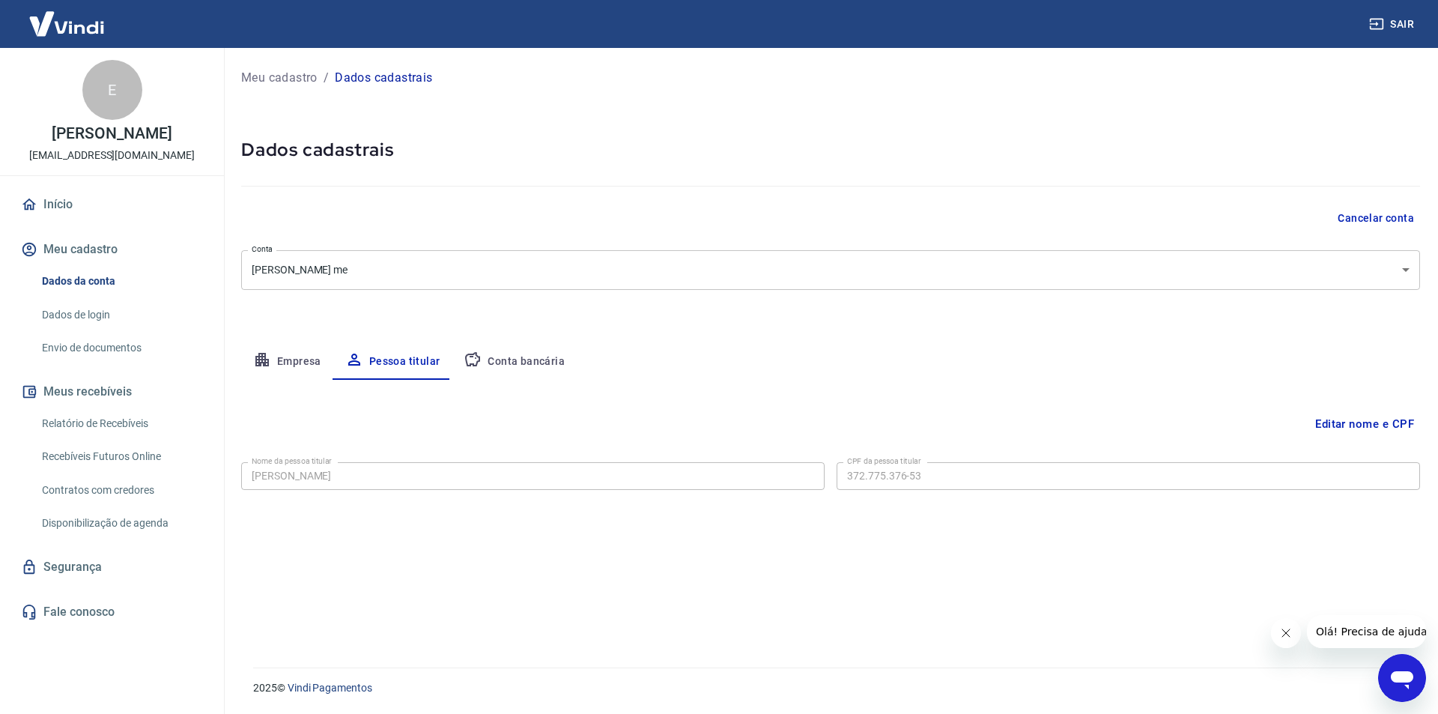
click at [538, 358] on button "Conta bancária" at bounding box center [514, 362] width 125 height 36
select select "1"
click at [157, 363] on link "Envio de documentos" at bounding box center [121, 348] width 170 height 31
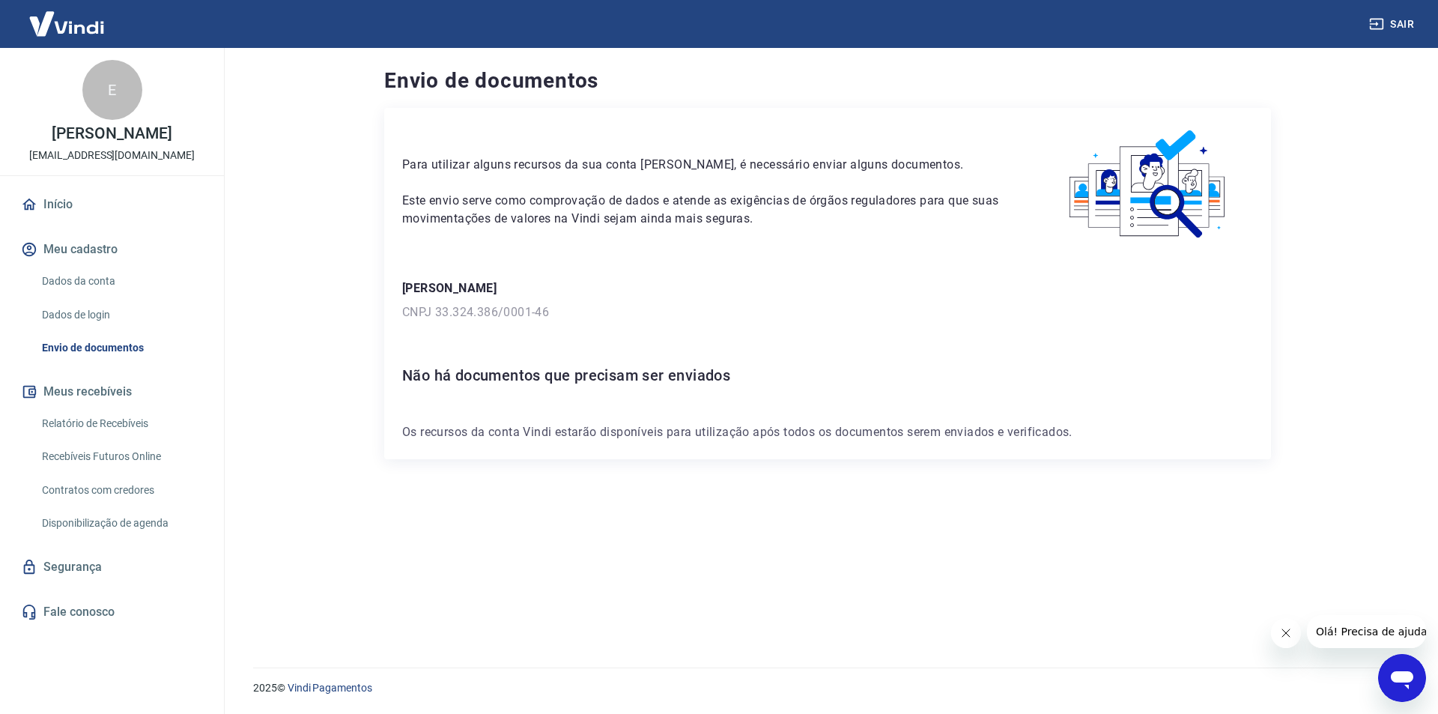
click at [67, 295] on link "Dados da conta" at bounding box center [121, 281] width 170 height 31
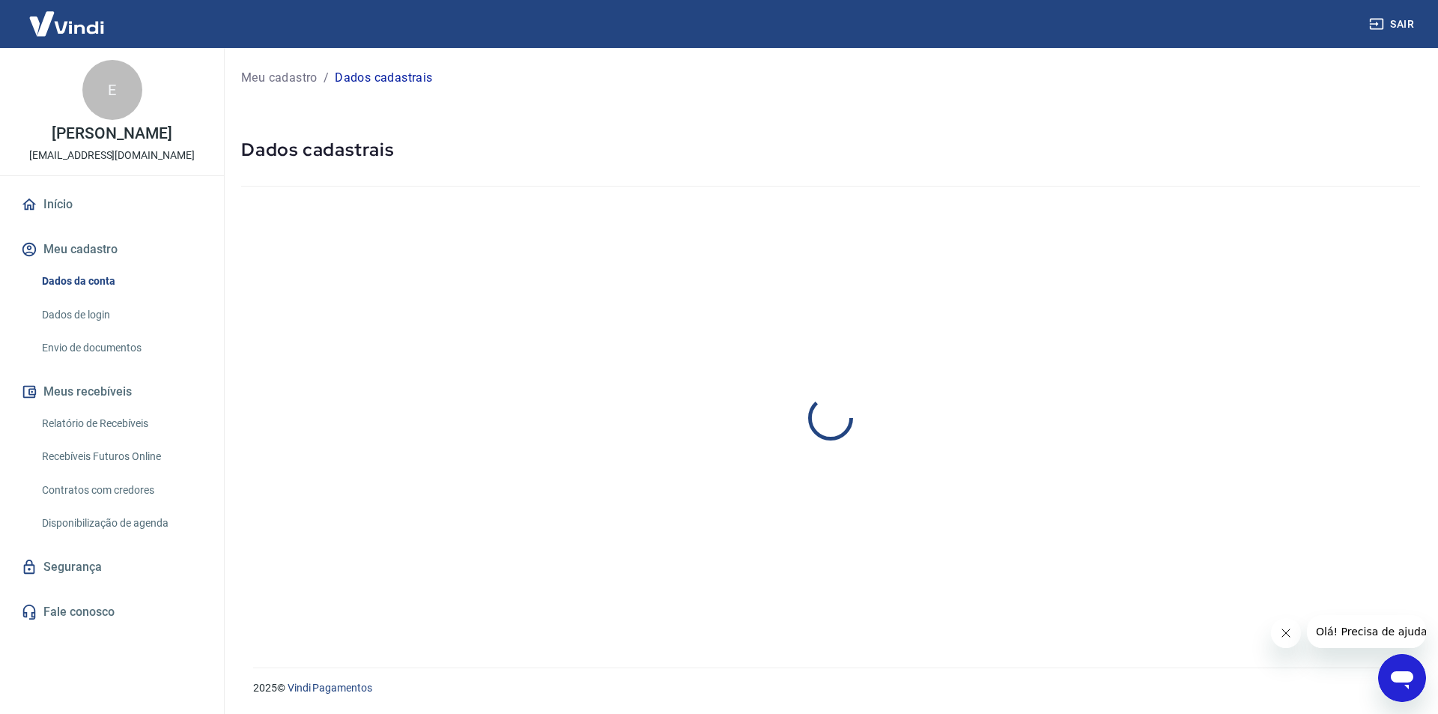
select select "SP"
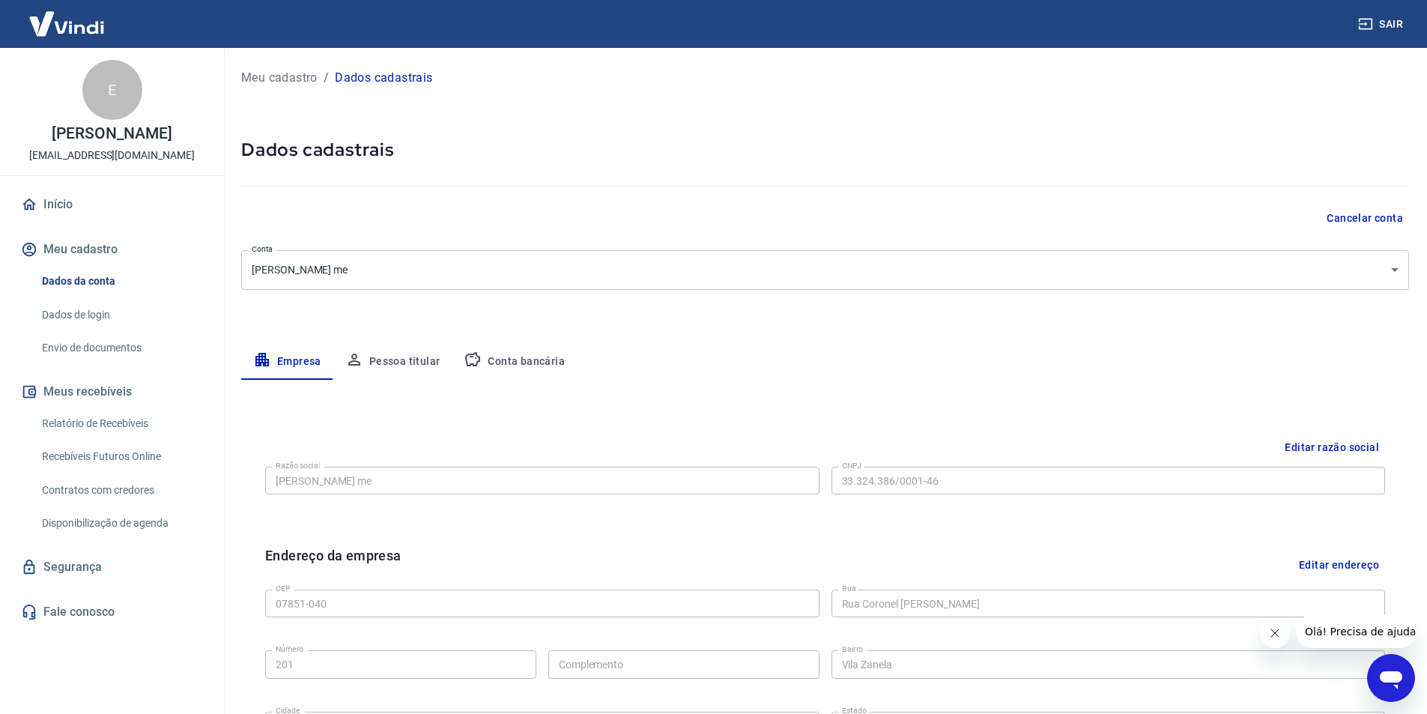
click at [95, 363] on link "Envio de documentos" at bounding box center [121, 348] width 170 height 31
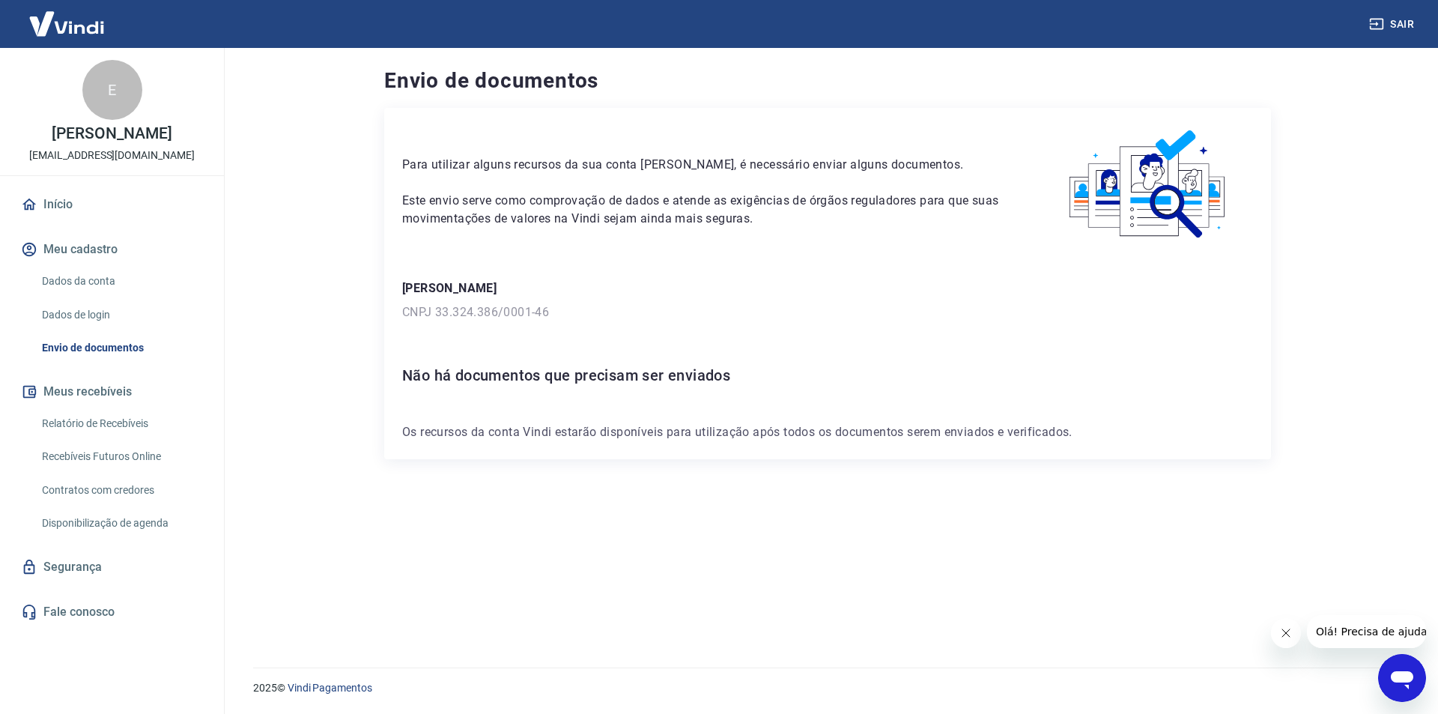
click at [49, 221] on link "Início" at bounding box center [112, 204] width 188 height 33
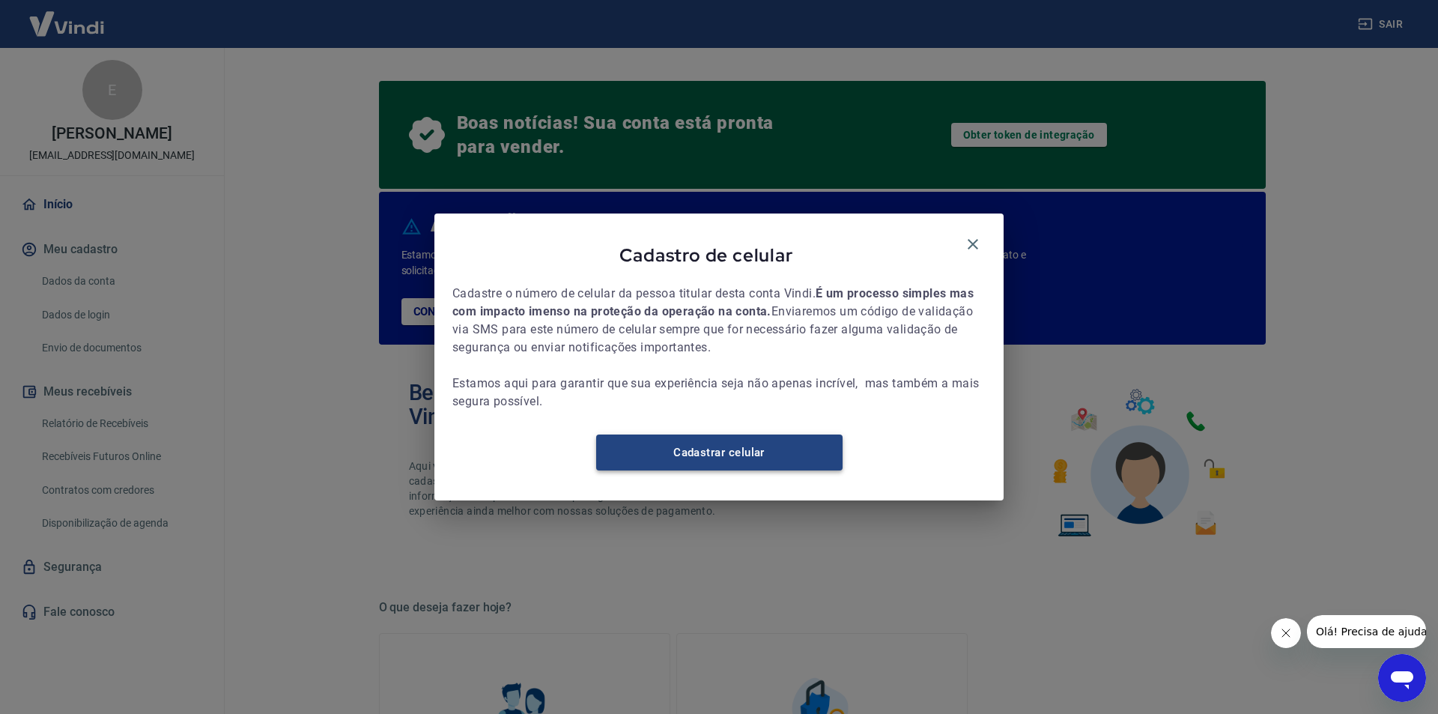
click at [700, 462] on link "Cadastrar celular" at bounding box center [719, 452] width 246 height 36
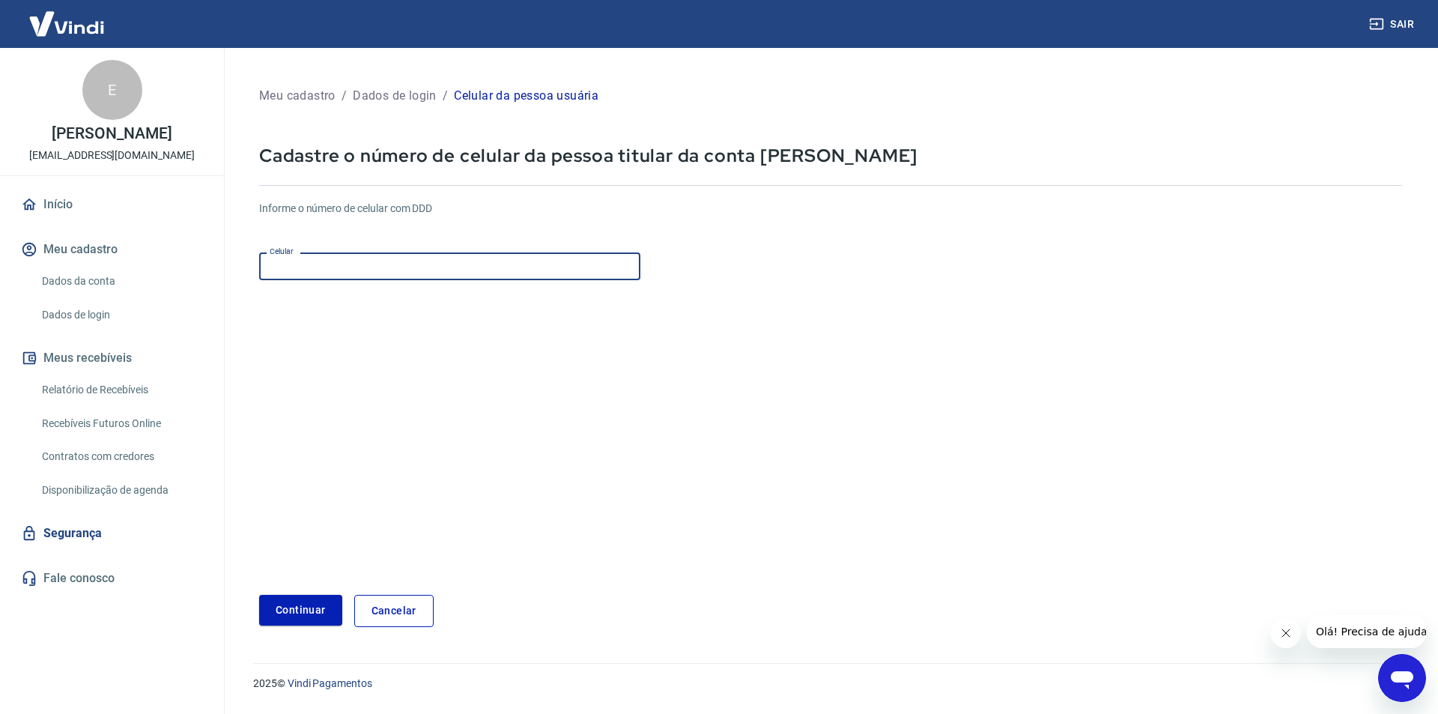
click at [470, 277] on input "Celular" at bounding box center [449, 266] width 381 height 28
type input "[PHONE_NUMBER]"
click at [309, 611] on button "Continuar" at bounding box center [300, 610] width 83 height 31
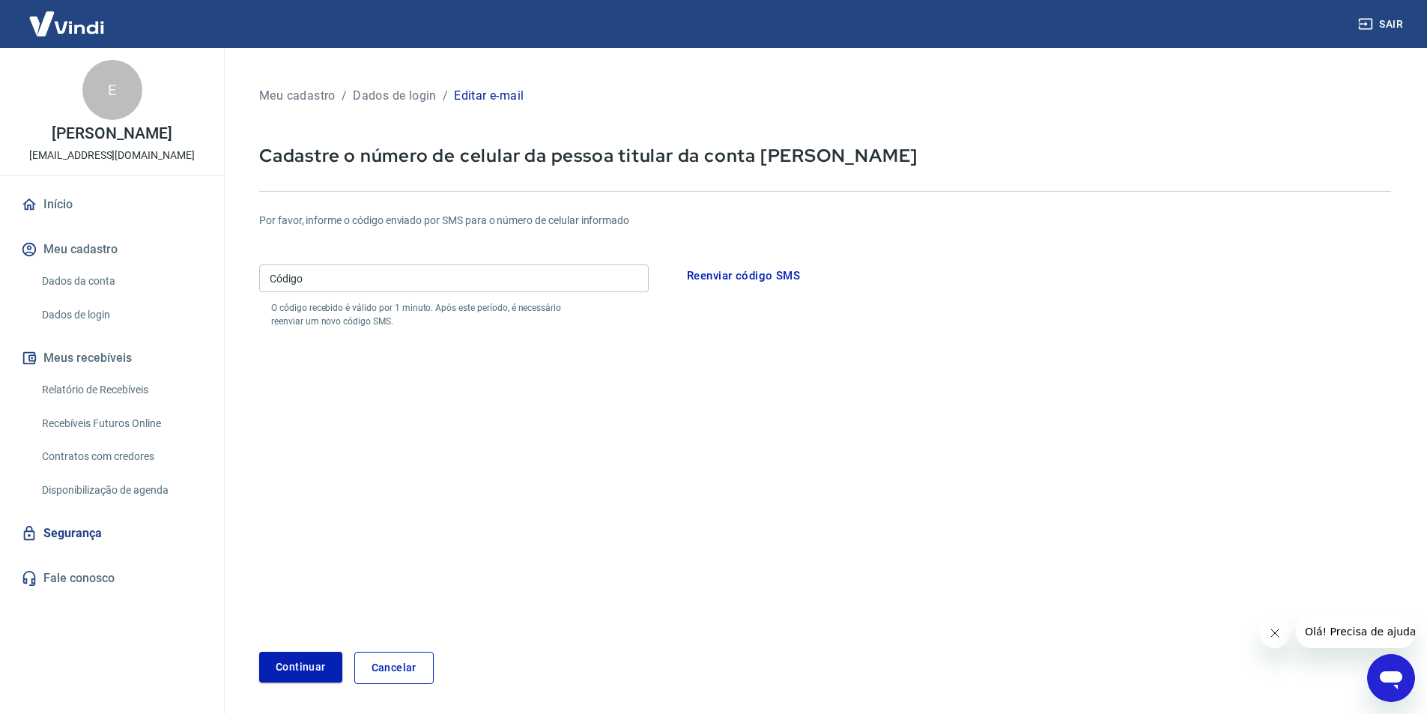
click at [357, 677] on link "Cancelar" at bounding box center [393, 668] width 79 height 32
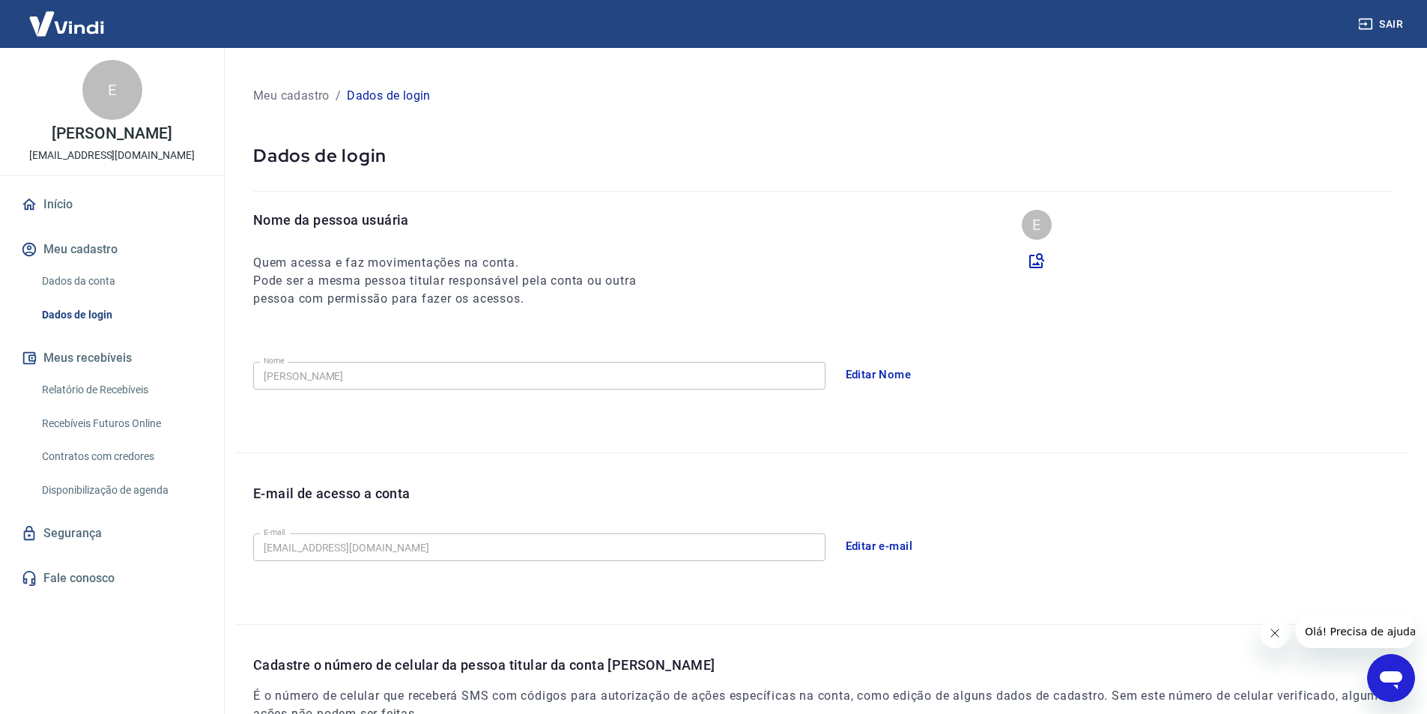
scroll to position [195, 0]
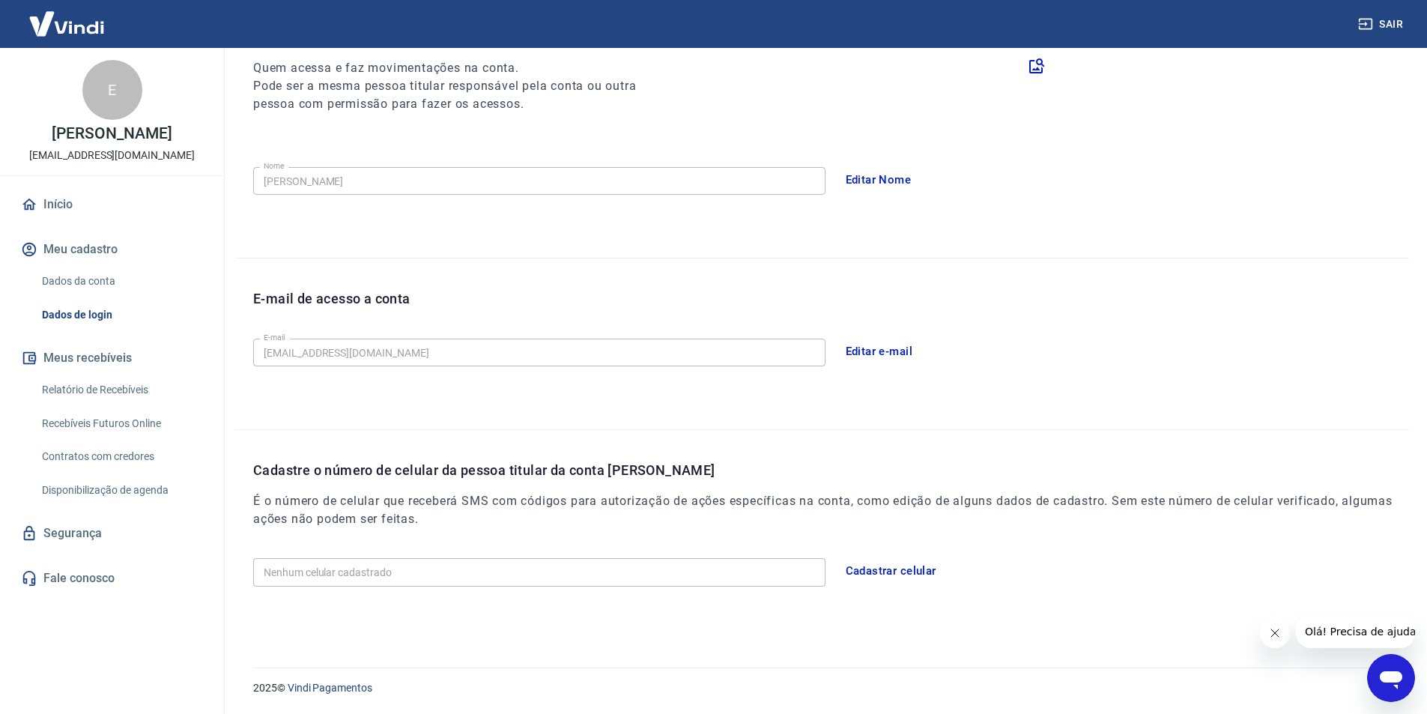
click at [924, 571] on button "Cadastrar celular" at bounding box center [890, 570] width 107 height 31
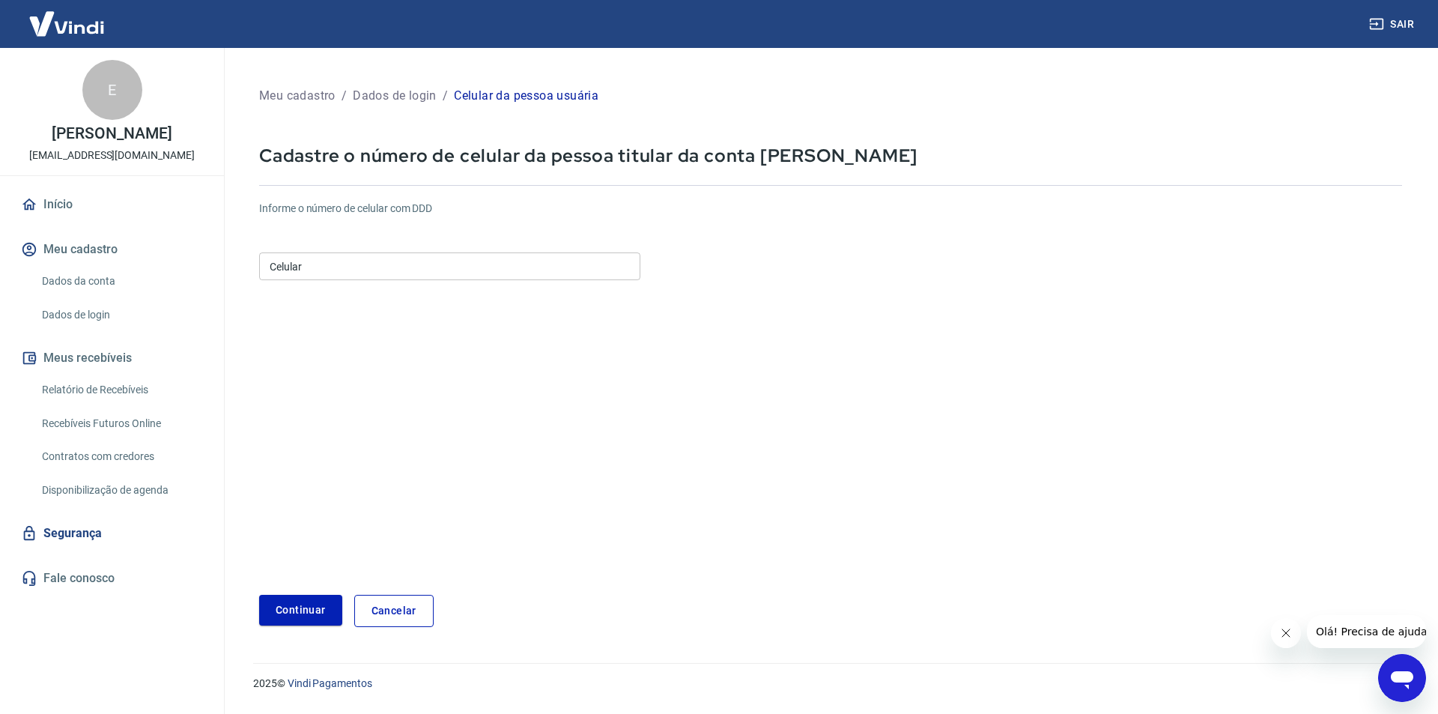
click at [324, 267] on input "Celular" at bounding box center [449, 266] width 381 height 28
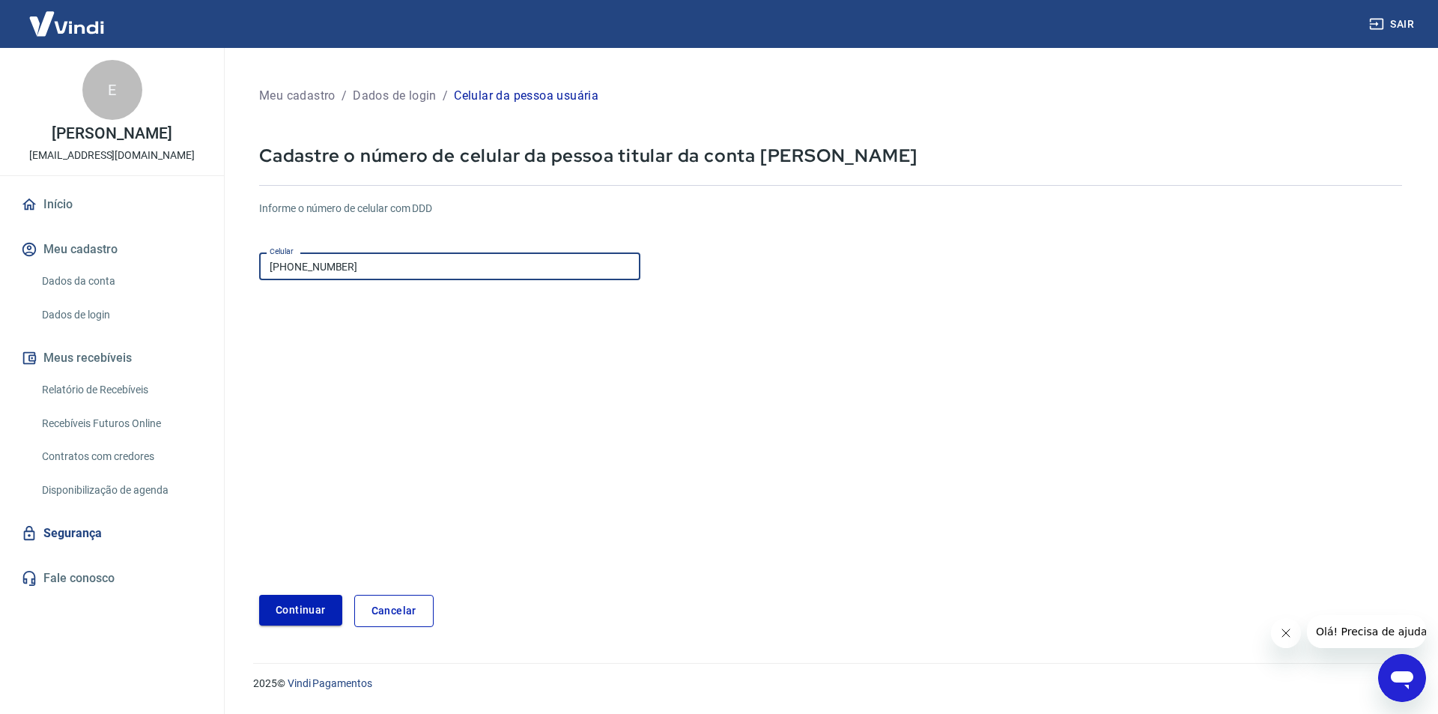
type input "[PHONE_NUMBER]"
click at [327, 609] on button "Continuar" at bounding box center [300, 610] width 83 height 31
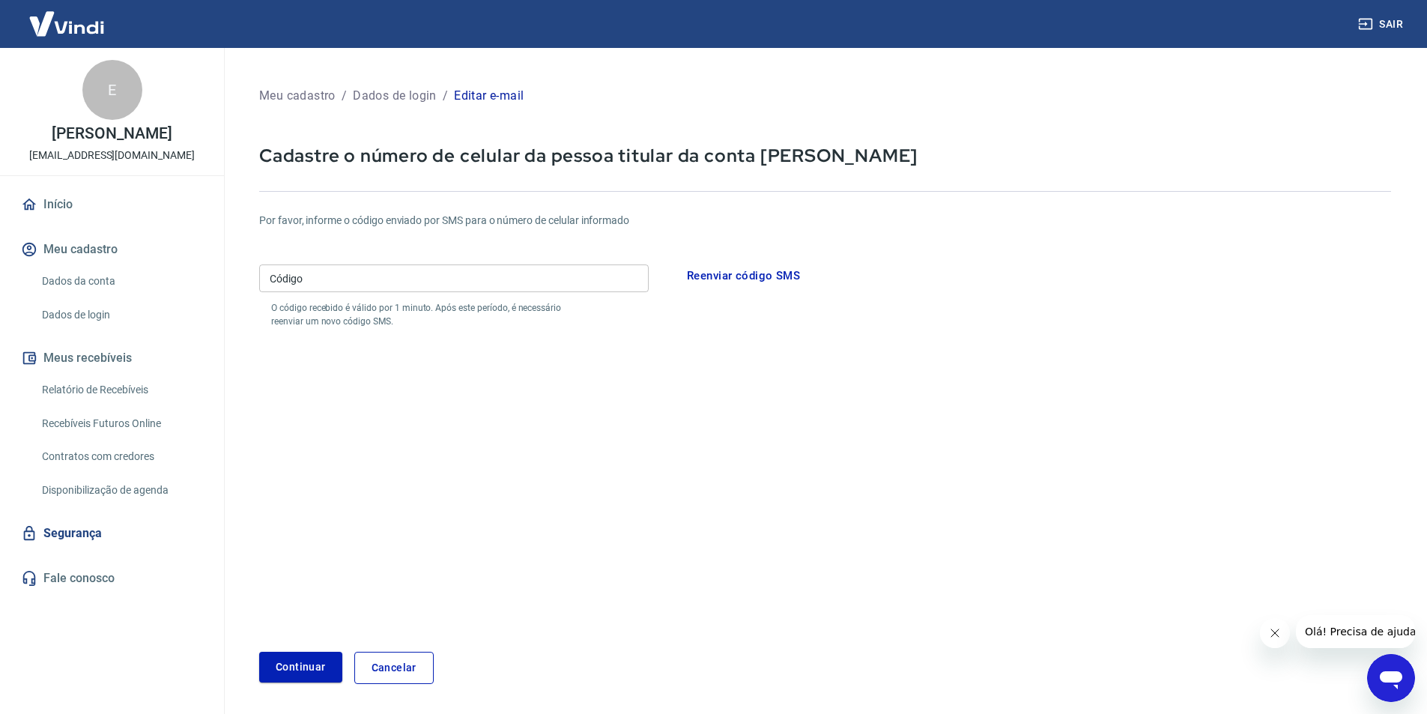
click at [397, 282] on input "Código" at bounding box center [453, 278] width 389 height 28
type input "219357"
click at [302, 673] on button "Continuar" at bounding box center [300, 667] width 83 height 31
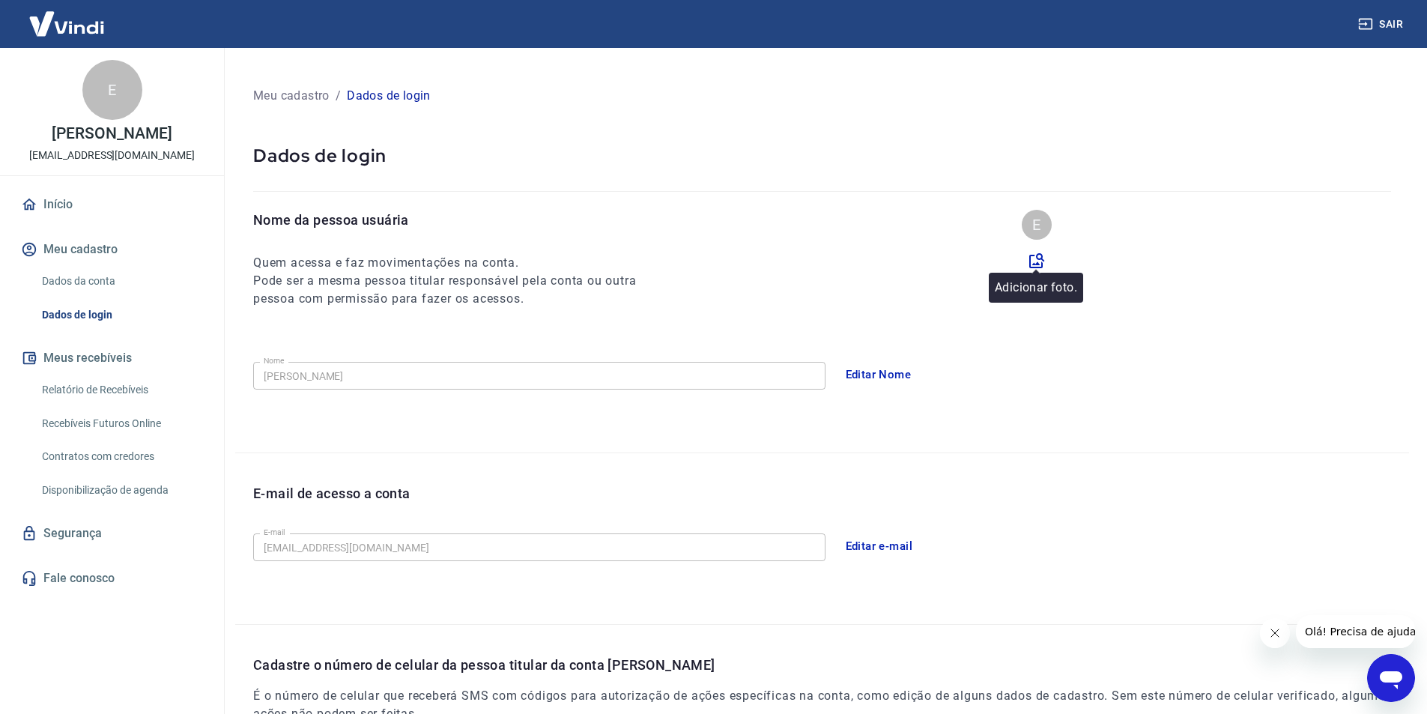
click at [1038, 262] on icon at bounding box center [1037, 261] width 18 height 18
click at [0, 0] on input "file" at bounding box center [0, 0] width 0 height 0
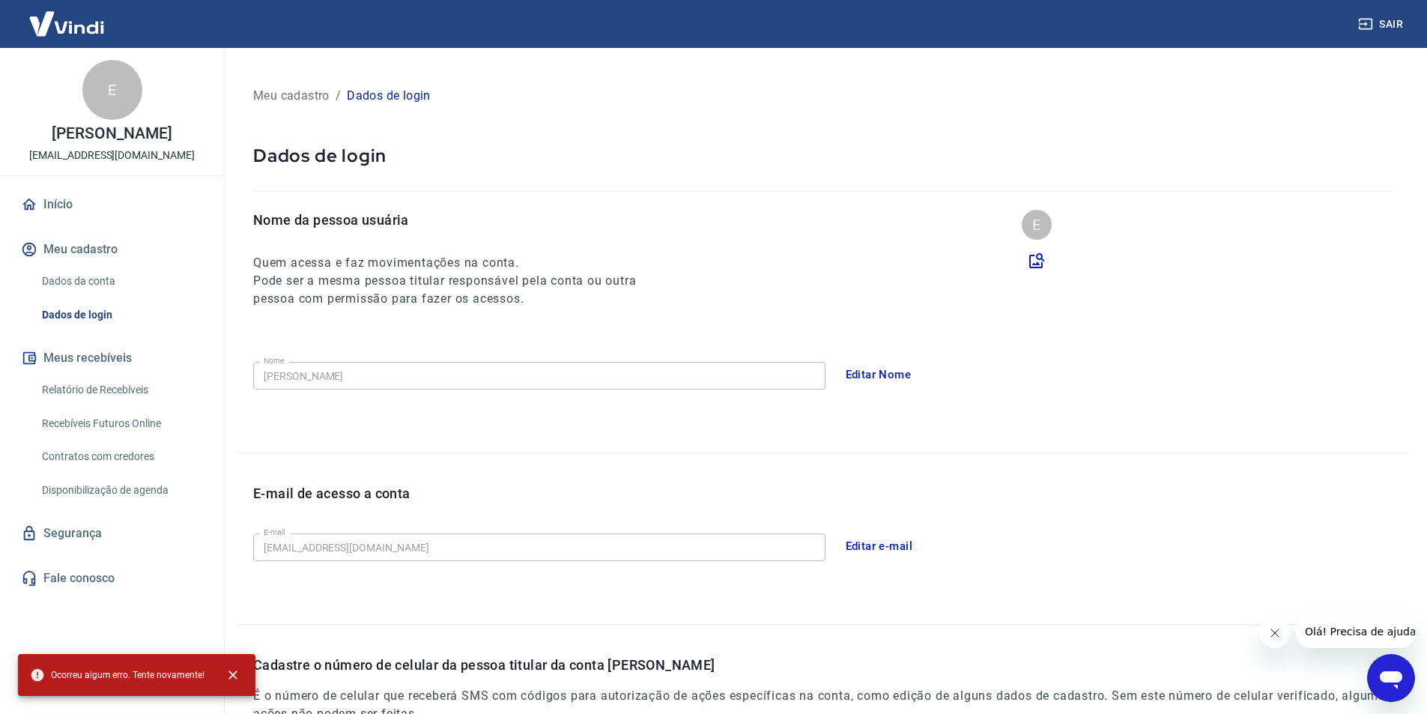
click at [96, 106] on div "E" at bounding box center [112, 90] width 60 height 60
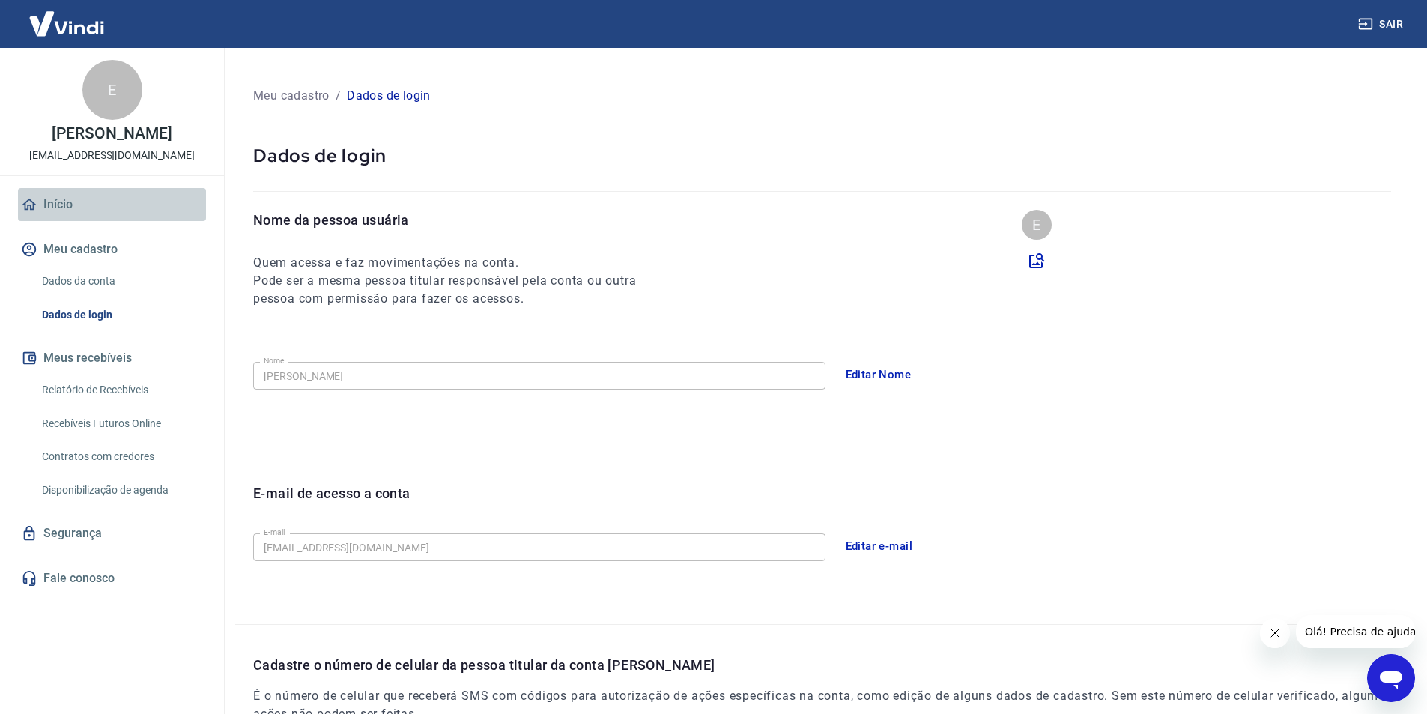
click at [51, 220] on link "Início" at bounding box center [112, 204] width 188 height 33
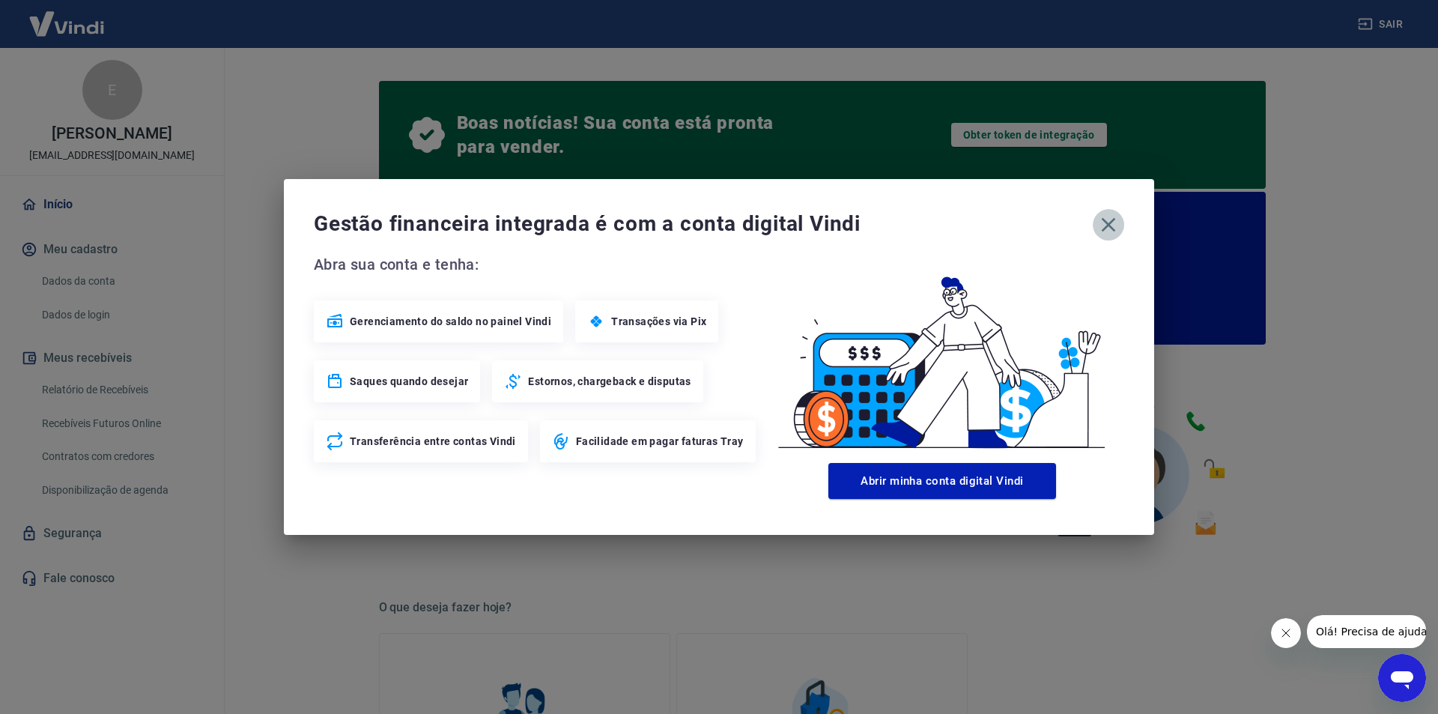
click at [1109, 220] on icon "button" at bounding box center [1108, 225] width 24 height 24
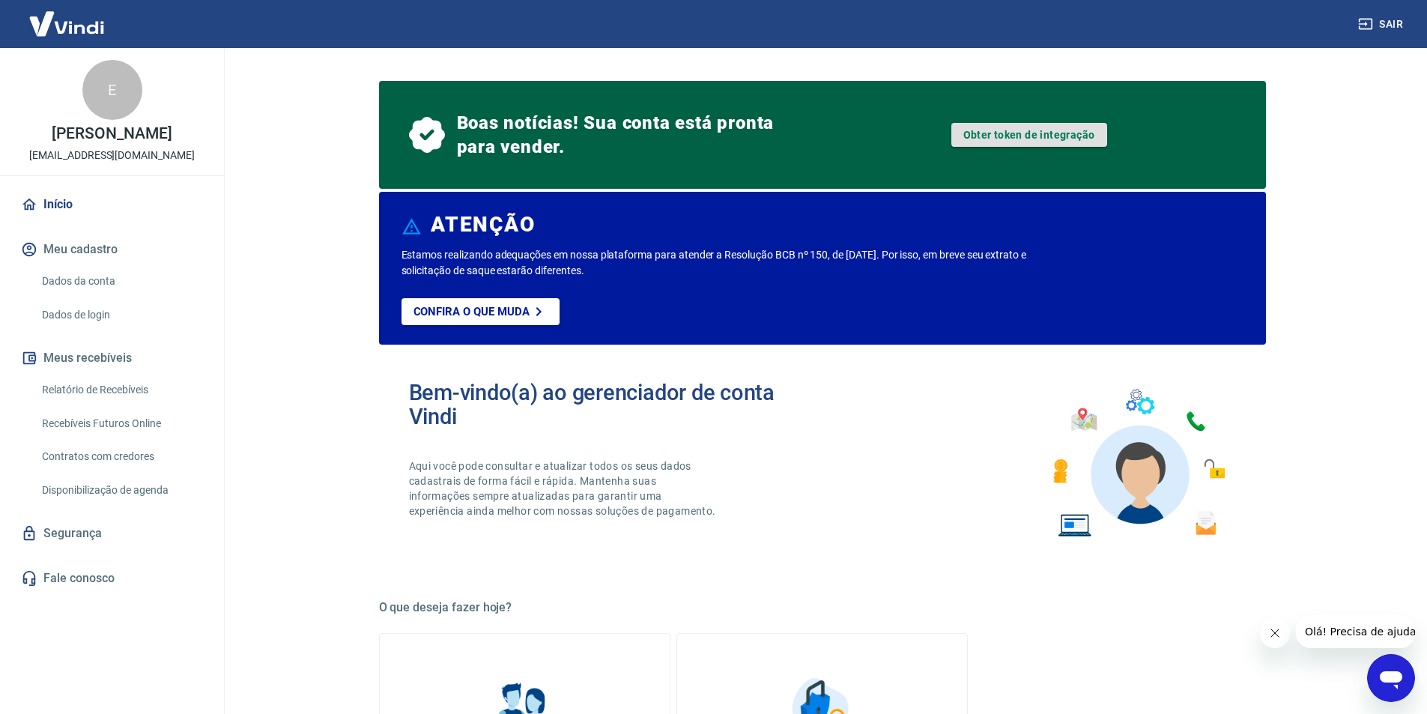
click at [992, 128] on link "Obter token de integração" at bounding box center [1029, 135] width 156 height 24
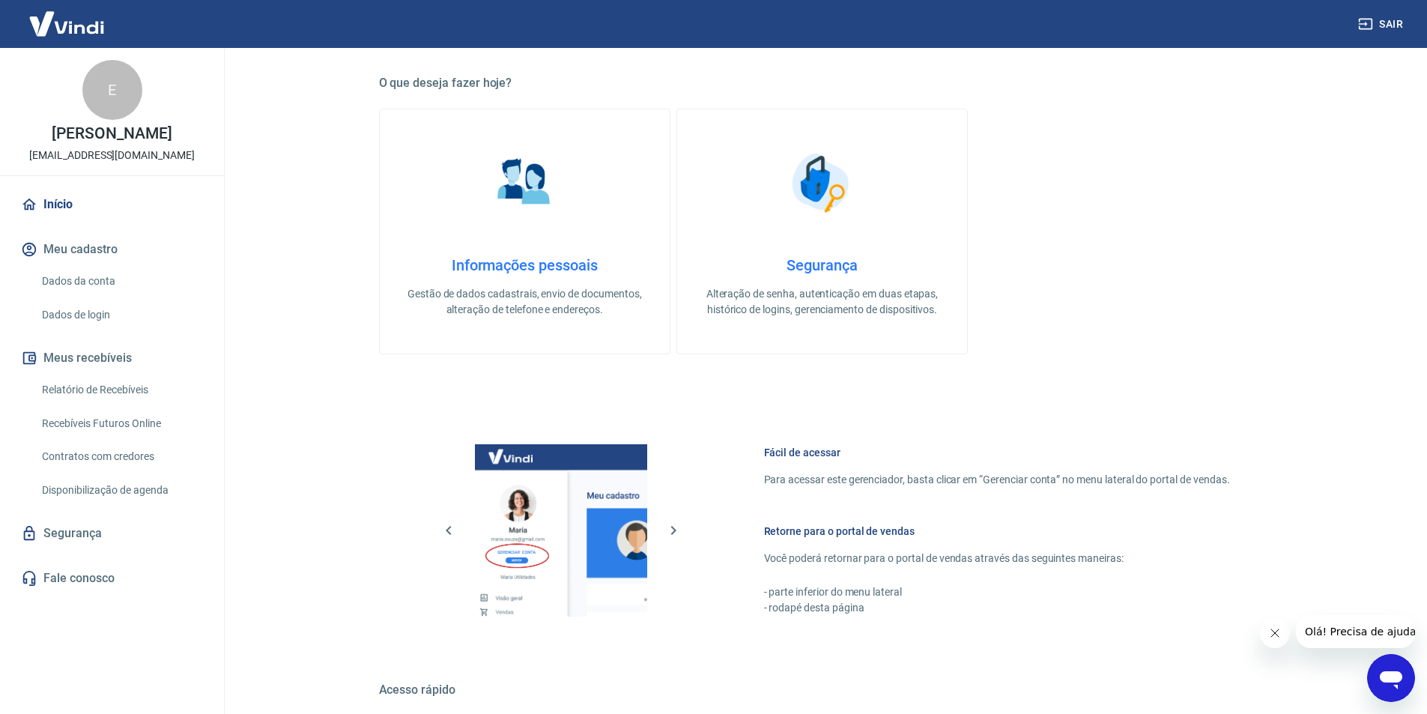
scroll to position [720, 0]
